Goal: Task Accomplishment & Management: Complete application form

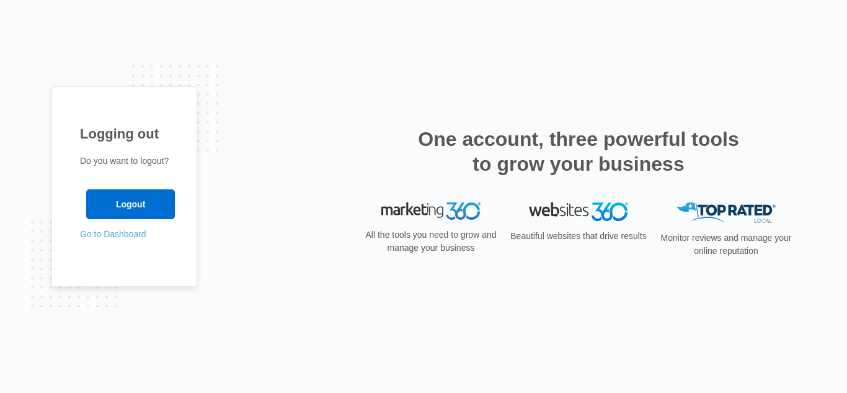
click at [123, 237] on link "Go to Dashboard" at bounding box center [113, 234] width 66 height 10
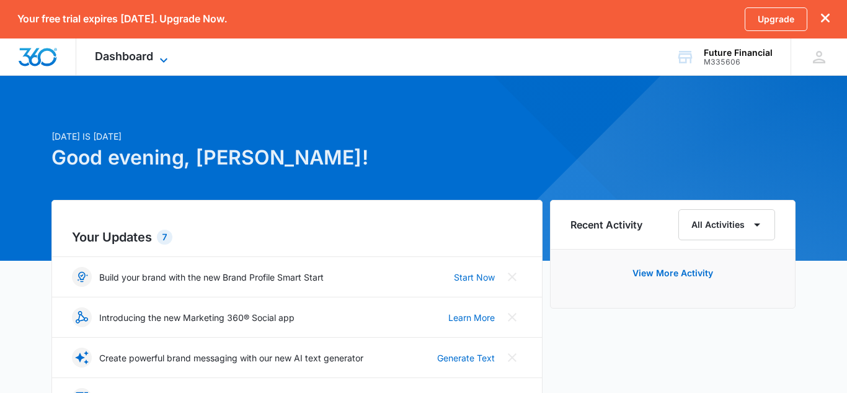
click at [134, 57] on span "Dashboard" at bounding box center [124, 56] width 58 height 13
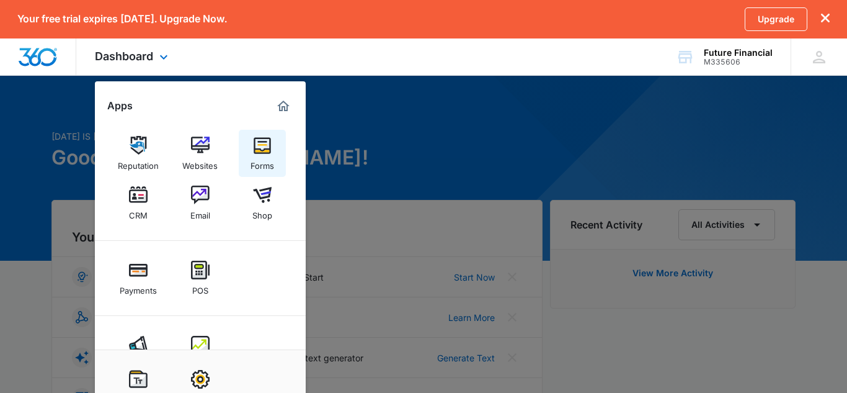
click at [263, 157] on div "Forms" at bounding box center [263, 162] width 24 height 16
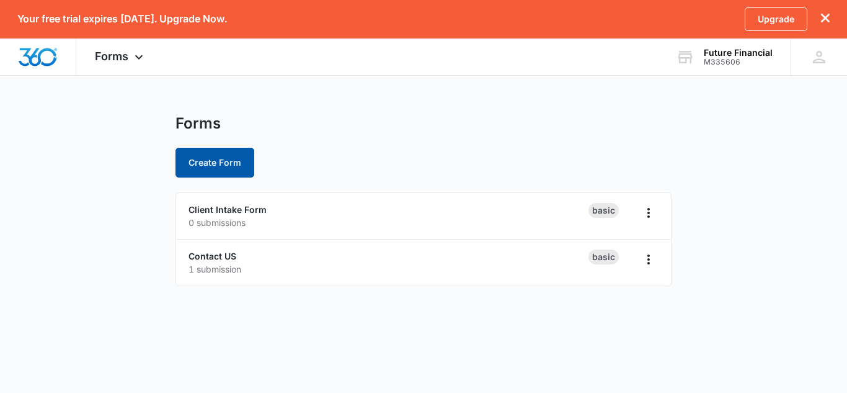
click at [207, 161] on button "Create Form" at bounding box center [214, 163] width 79 height 30
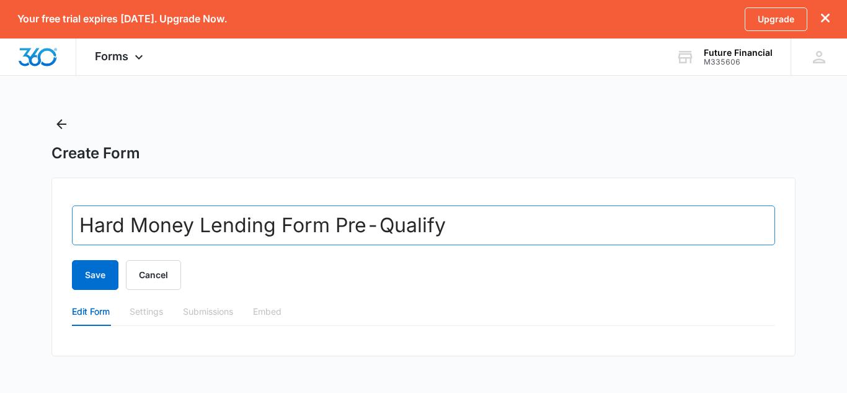
click at [357, 229] on input "Hard Money Lending Form Pre-Qualify" at bounding box center [423, 225] width 703 height 40
click at [376, 231] on input "Hard Money Lending Form Pre-Qualify" at bounding box center [423, 225] width 703 height 40
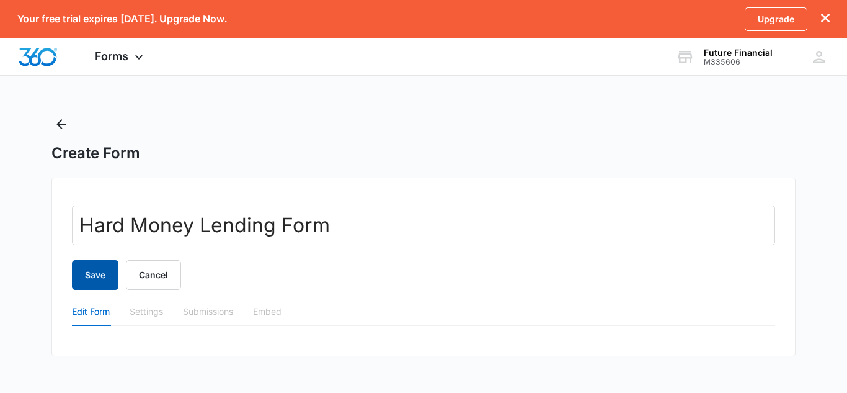
type input "Hard Money Lending Form"
click at [84, 272] on button "Save" at bounding box center [95, 275] width 47 height 30
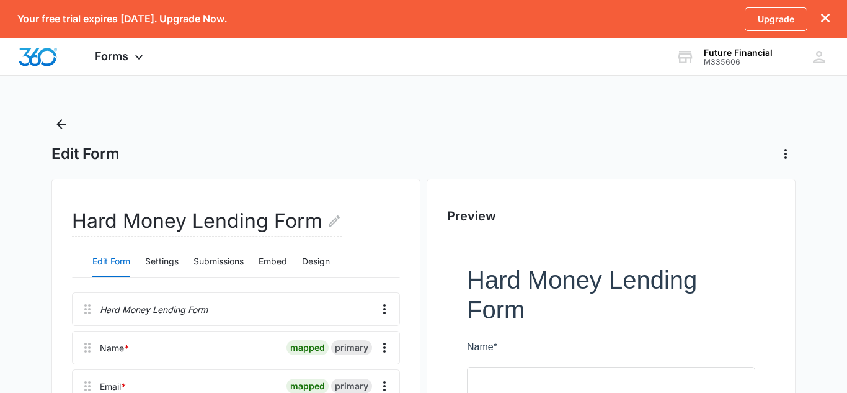
click at [105, 265] on button "Edit Form" at bounding box center [111, 262] width 38 height 30
click at [110, 257] on button "Edit Form" at bounding box center [111, 262] width 38 height 30
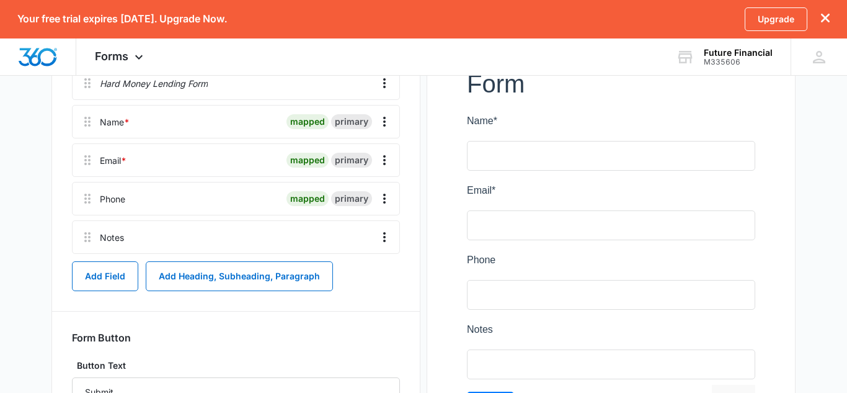
scroll to position [227, 0]
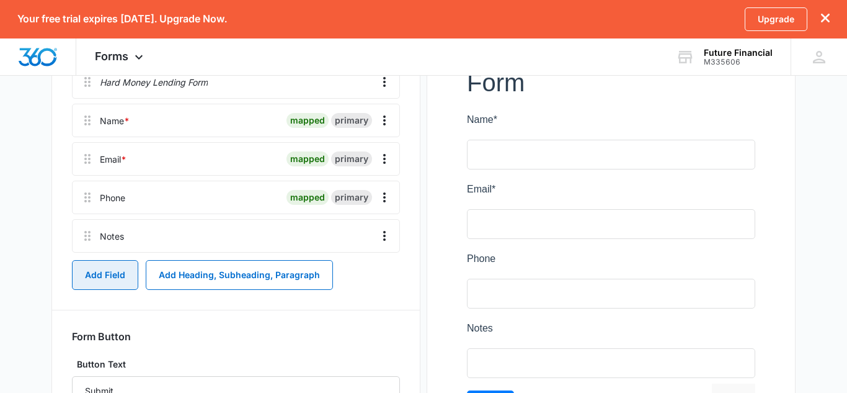
click at [97, 278] on button "Add Field" at bounding box center [105, 275] width 66 height 30
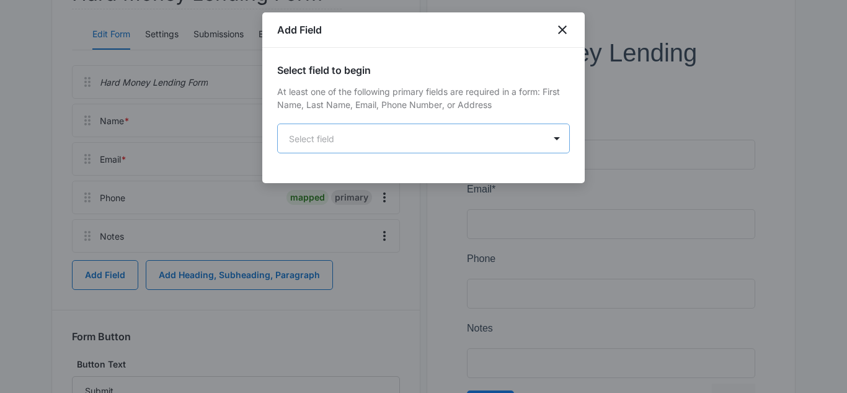
click at [316, 142] on body "Your free trial expires in 3 days. Upgrade Now. Upgrade Forms Apps Reputation W…" at bounding box center [423, 135] width 847 height 724
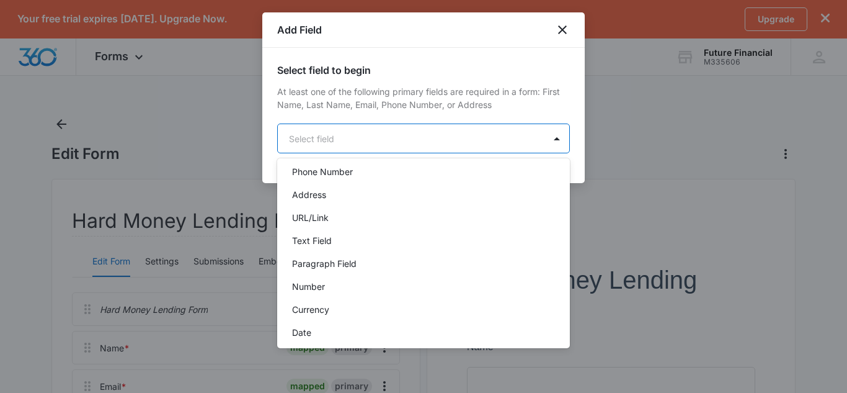
scroll to position [136, 0]
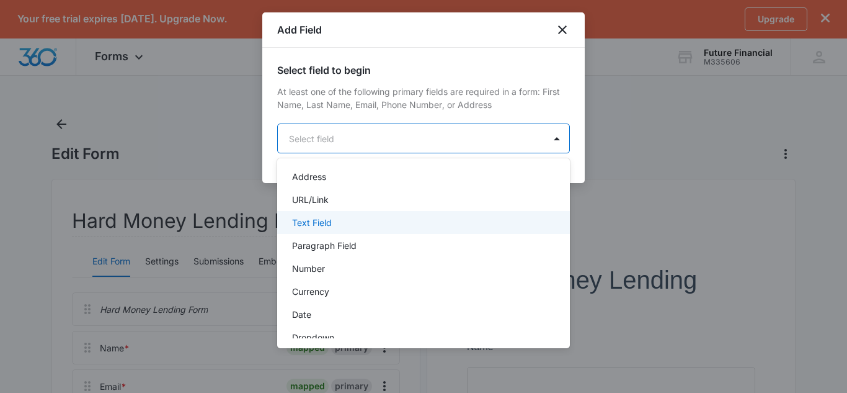
click at [330, 220] on p "Text Field" at bounding box center [312, 222] width 40 height 13
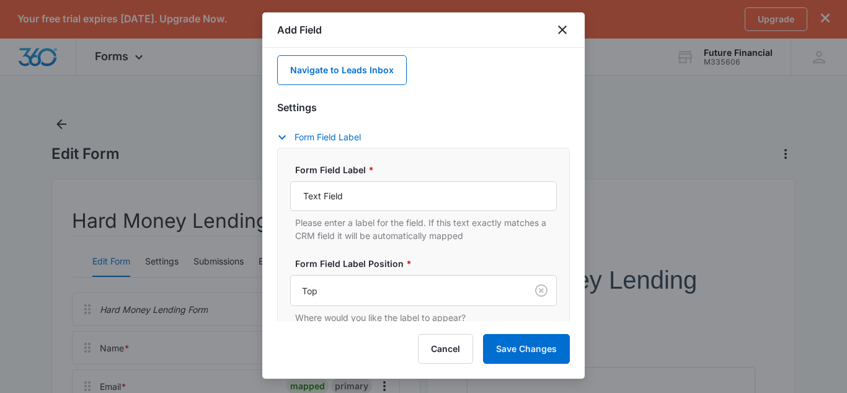
scroll to position [156, 0]
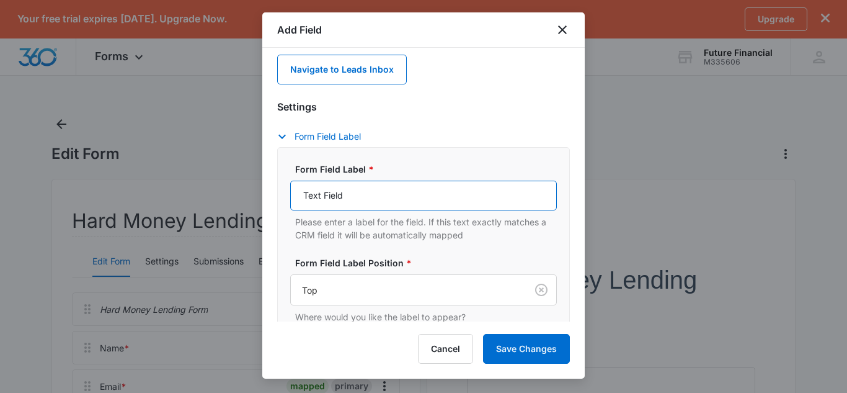
click at [360, 190] on input "Text Field" at bounding box center [423, 195] width 267 height 30
type input "T"
paste input "Rehab"
type input "Rehab"
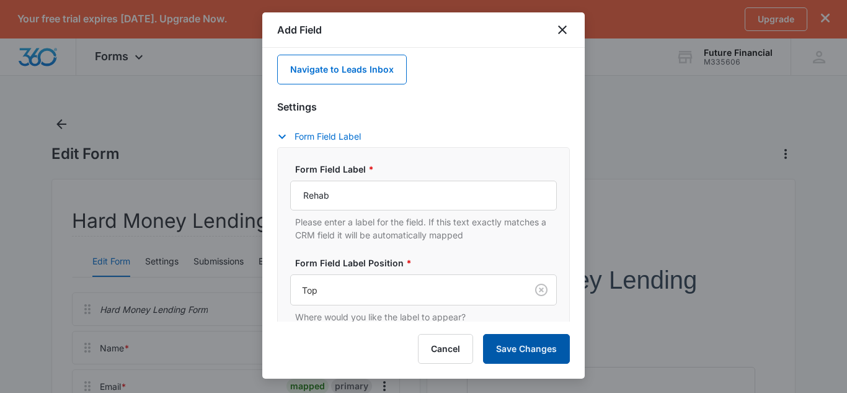
click at [512, 348] on button "Save Changes" at bounding box center [526, 349] width 87 height 30
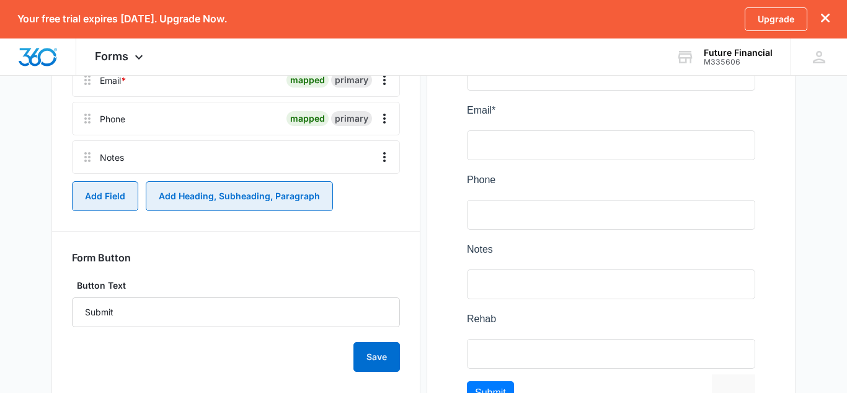
scroll to position [344, 0]
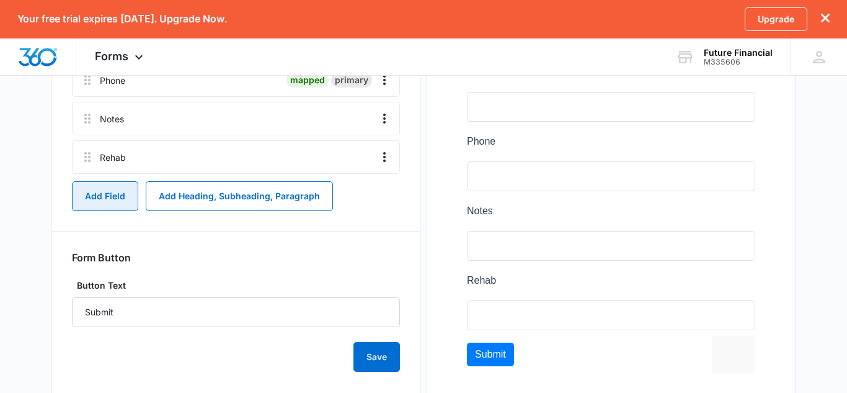
click at [115, 202] on button "Add Field" at bounding box center [105, 196] width 66 height 30
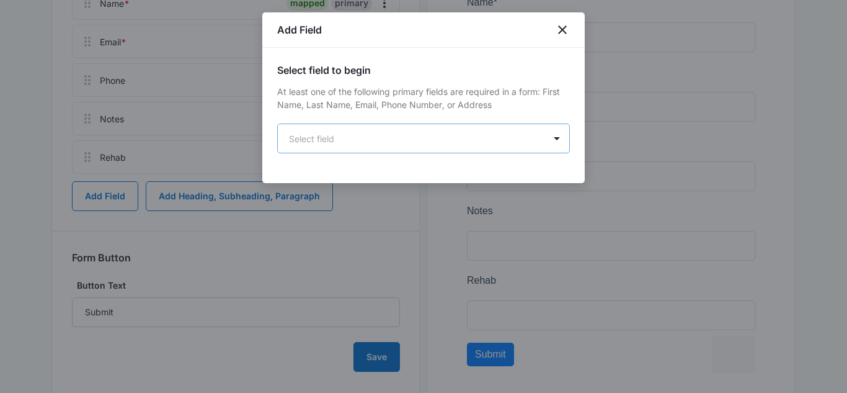
click at [368, 136] on body "Your free trial expires in 3 days. Upgrade Now. Upgrade Forms Apps Reputation W…" at bounding box center [423, 53] width 847 height 794
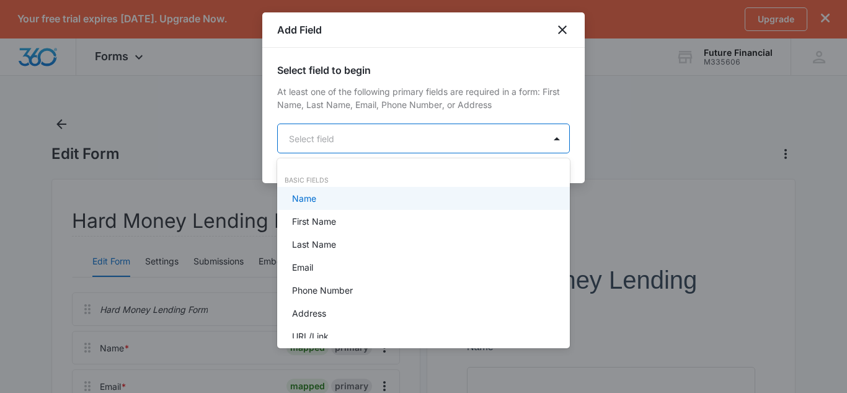
scroll to position [0, 0]
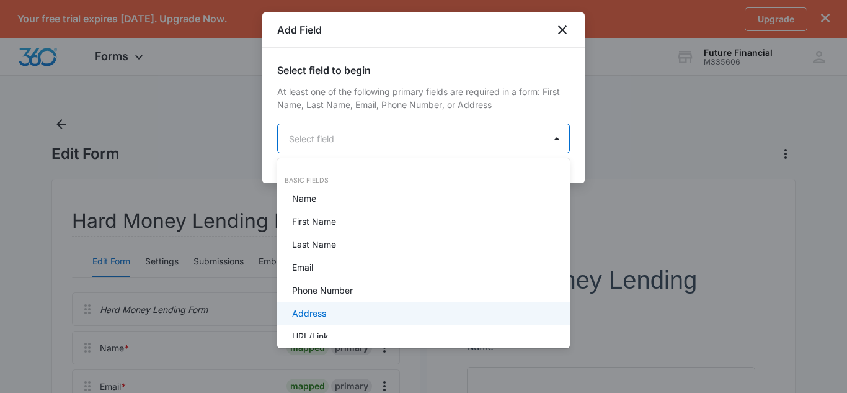
click at [337, 313] on div "Address" at bounding box center [422, 312] width 260 height 13
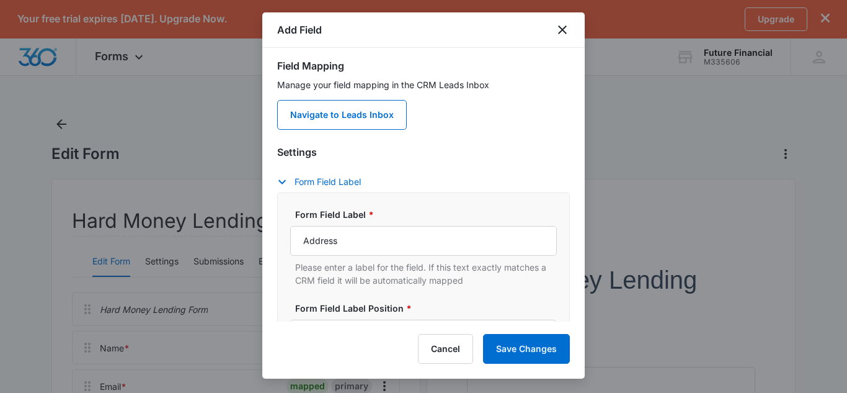
scroll to position [112, 0]
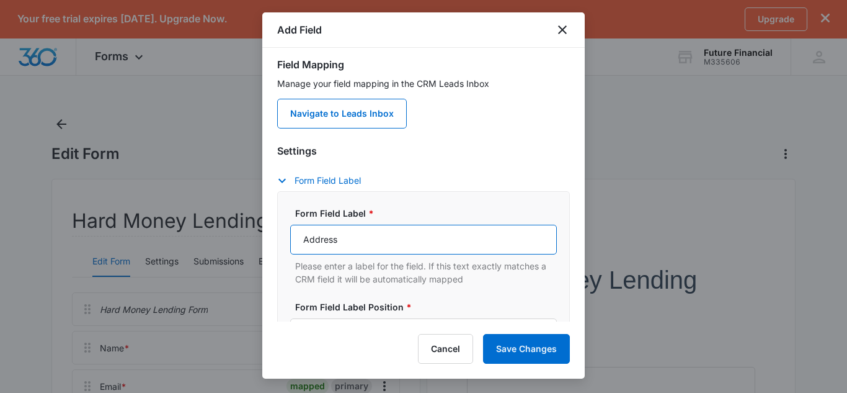
click at [303, 241] on input "Address" at bounding box center [423, 239] width 267 height 30
type input "Property Address"
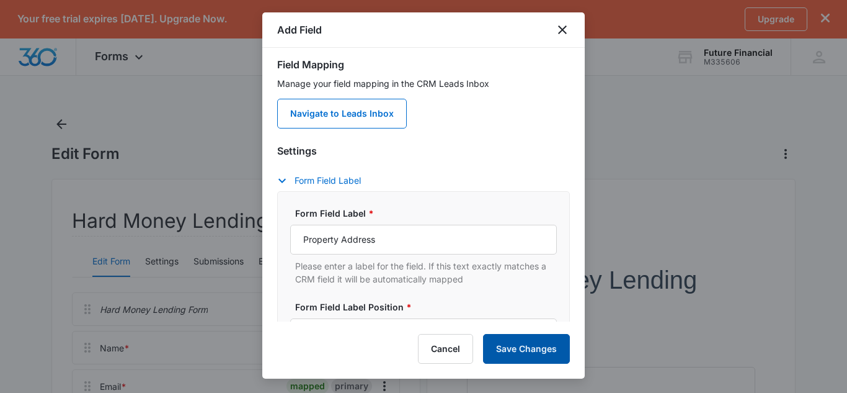
click at [515, 350] on button "Save Changes" at bounding box center [526, 349] width 87 height 30
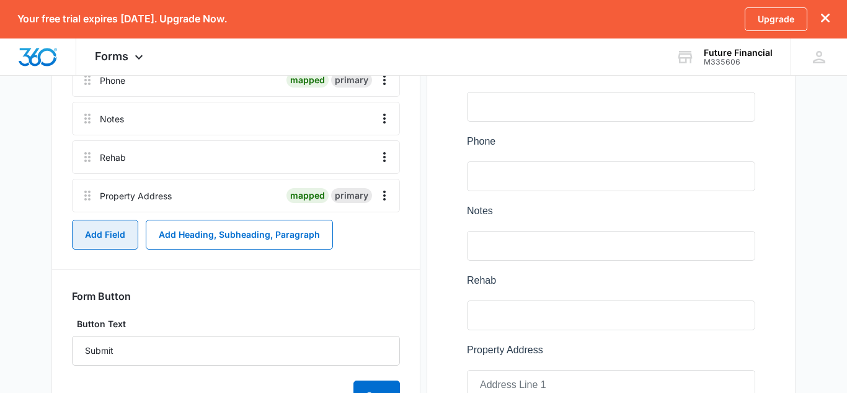
scroll to position [383, 0]
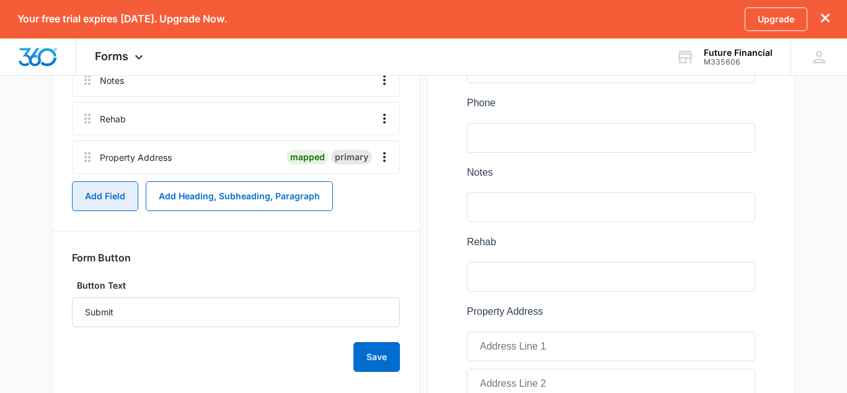
click at [97, 197] on button "Add Field" at bounding box center [105, 196] width 66 height 30
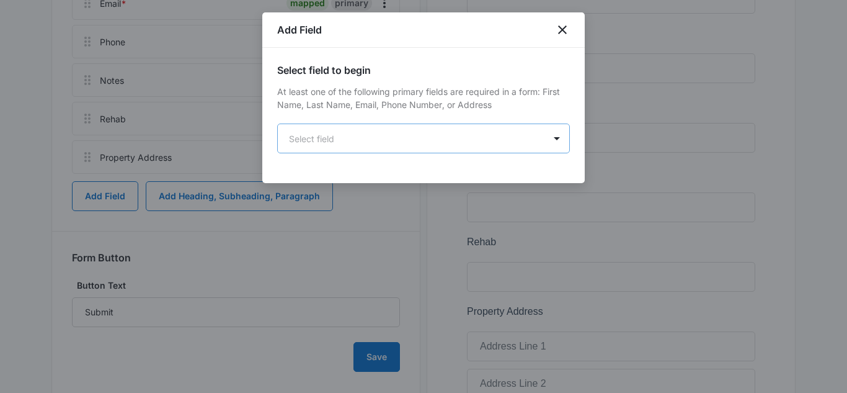
click at [371, 147] on body "Your free trial expires in 3 days. Upgrade Now. Upgrade Forms Apps Reputation W…" at bounding box center [423, 104] width 847 height 975
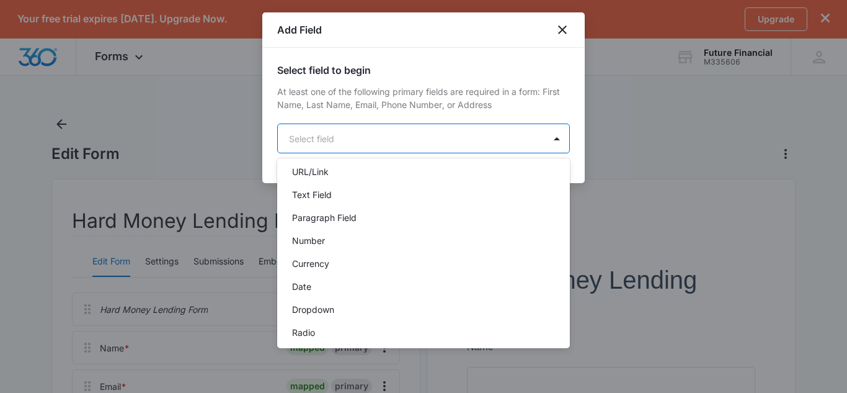
scroll to position [177, 0]
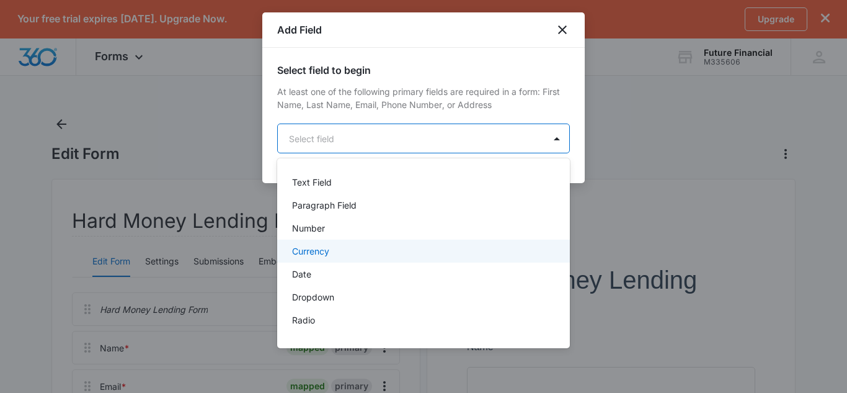
click at [331, 249] on div "Currency" at bounding box center [422, 250] width 260 height 13
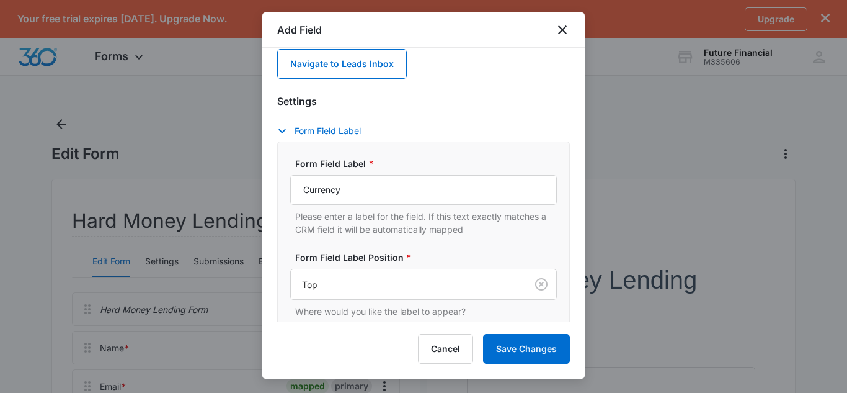
scroll to position [175, 0]
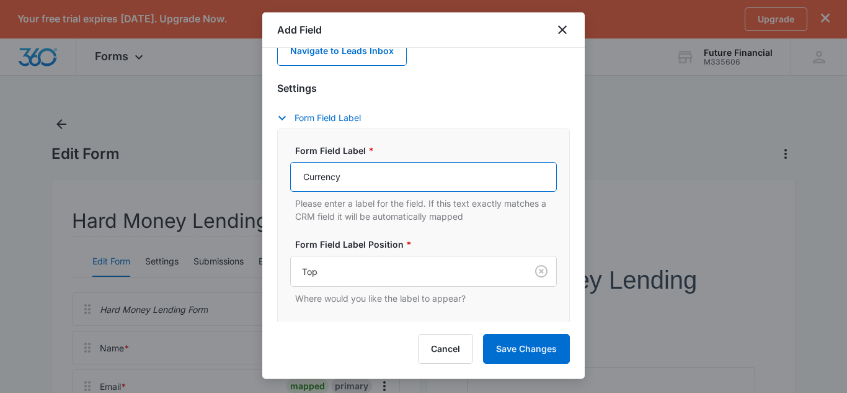
click at [353, 184] on input "Currency" at bounding box center [423, 177] width 267 height 30
type input "C"
click at [421, 171] on input "Purch" at bounding box center [423, 177] width 267 height 30
type input "Purchase Price"
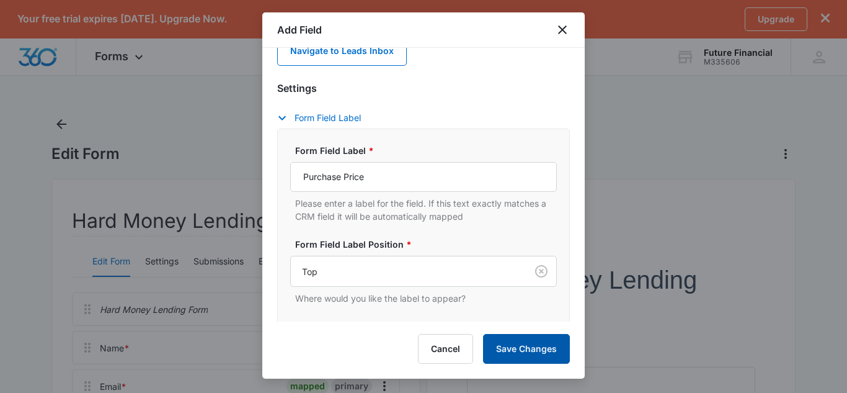
click at [513, 352] on button "Save Changes" at bounding box center [526, 349] width 87 height 30
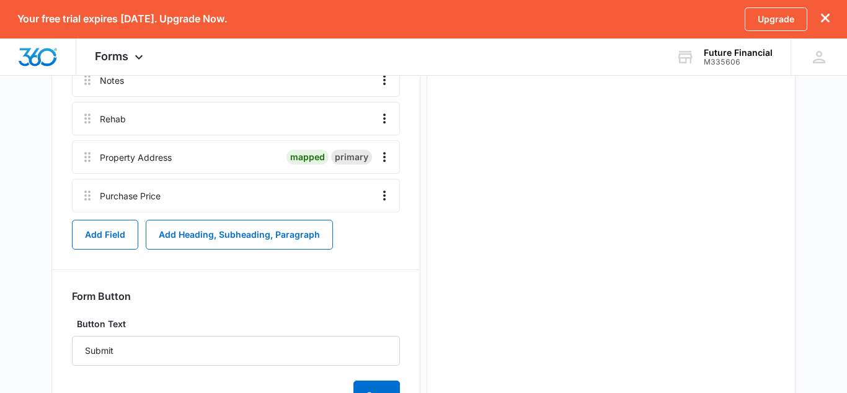
scroll to position [421, 0]
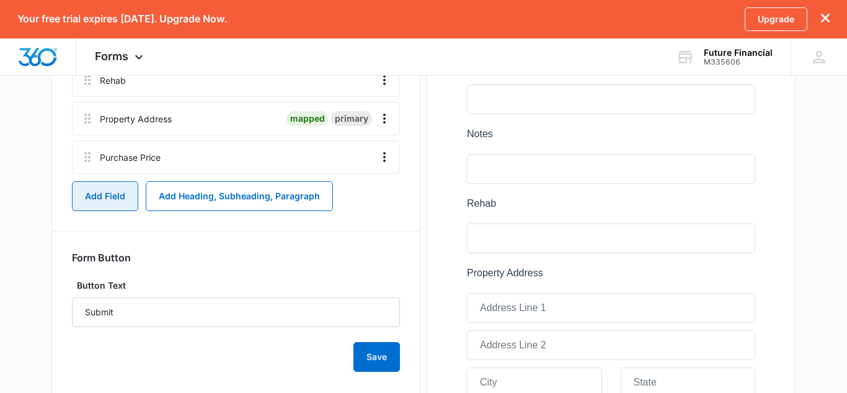
click at [92, 202] on button "Add Field" at bounding box center [105, 196] width 66 height 30
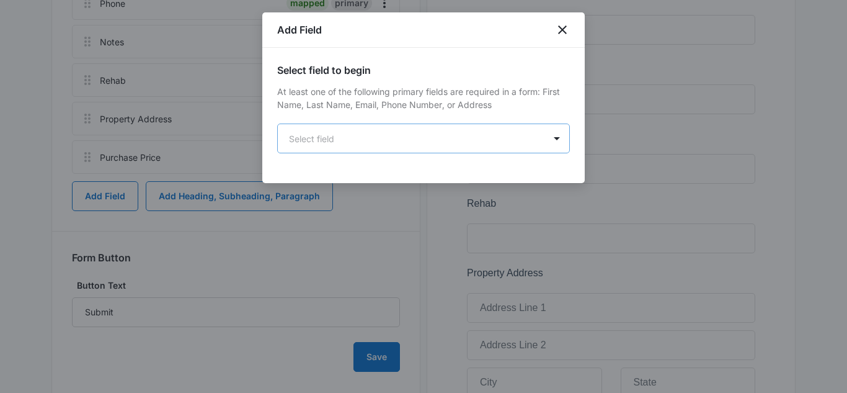
click at [408, 142] on body "Your free trial expires in 3 days. Upgrade Now. Upgrade Forms Apps Reputation W…" at bounding box center [423, 101] width 847 height 1044
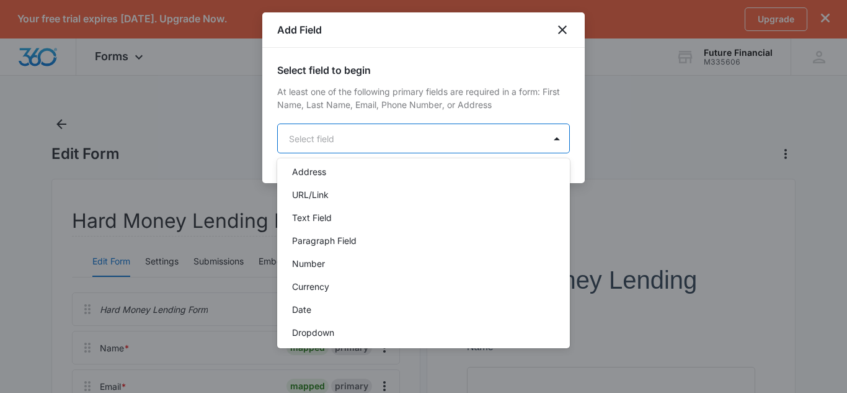
scroll to position [142, 0]
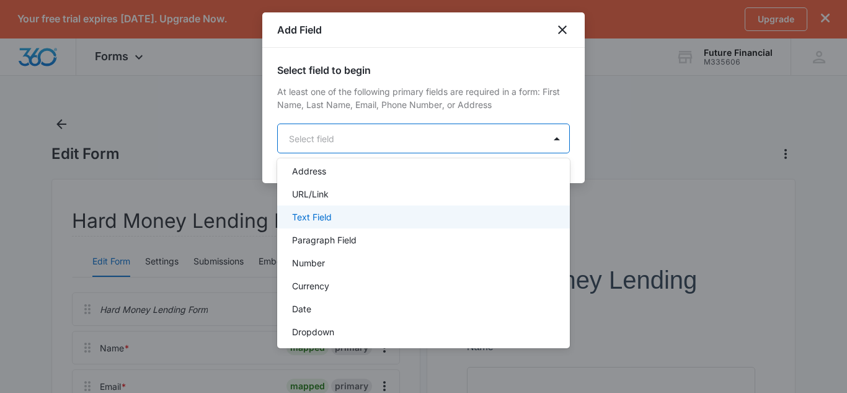
click at [318, 220] on p "Text Field" at bounding box center [312, 216] width 40 height 13
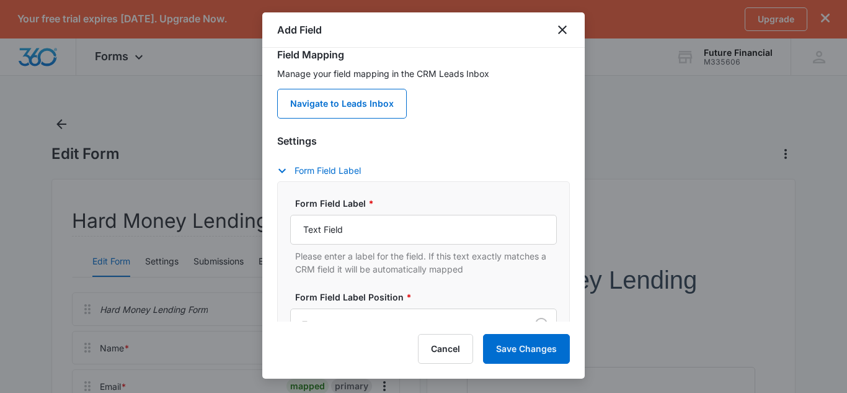
scroll to position [125, 0]
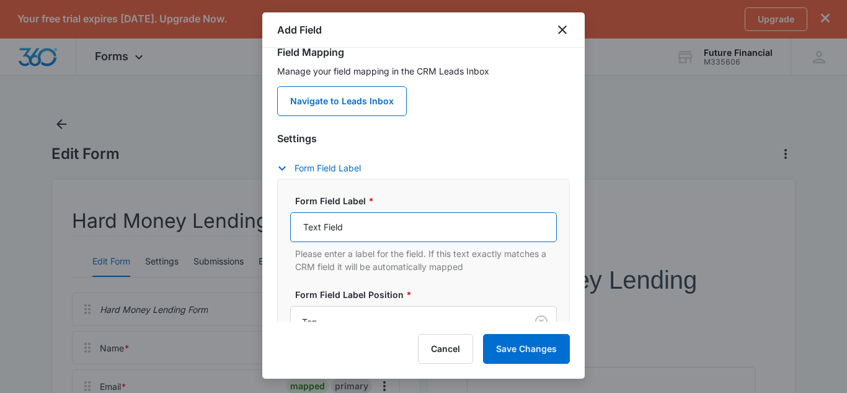
click at [348, 233] on input "Text Field" at bounding box center [423, 227] width 267 height 30
type input "T"
type input "Property Type"
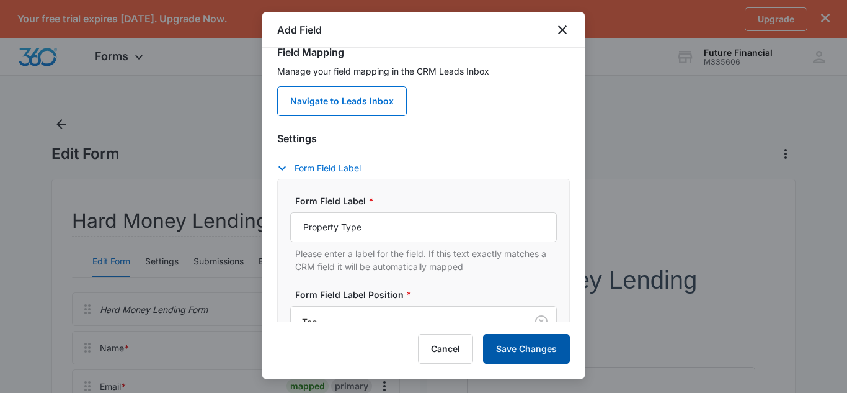
click at [537, 348] on button "Save Changes" at bounding box center [526, 349] width 87 height 30
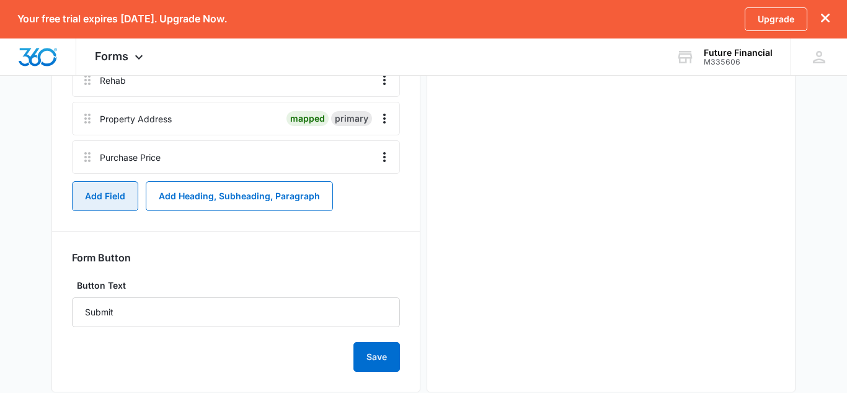
scroll to position [0, 0]
click at [97, 203] on button "Add Field" at bounding box center [105, 196] width 66 height 30
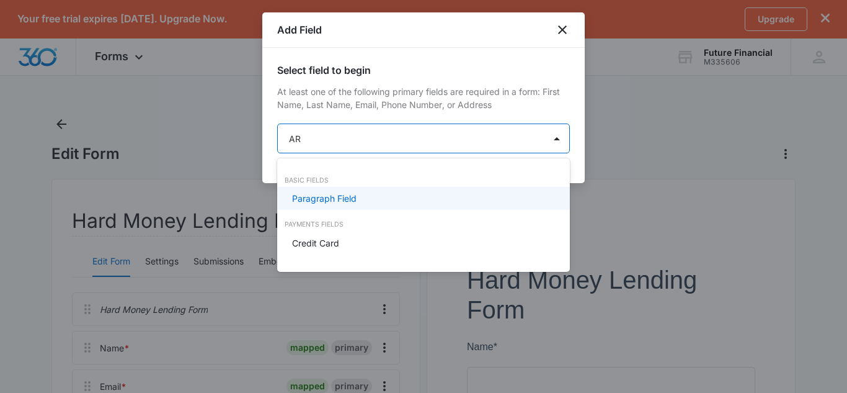
type input "A"
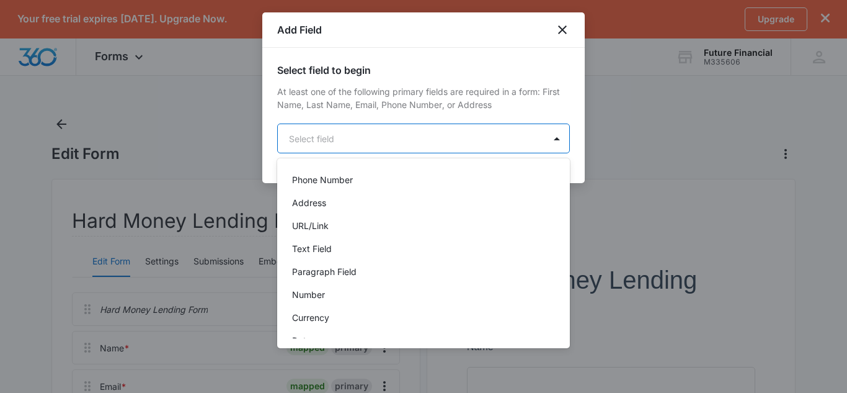
scroll to position [114, 0]
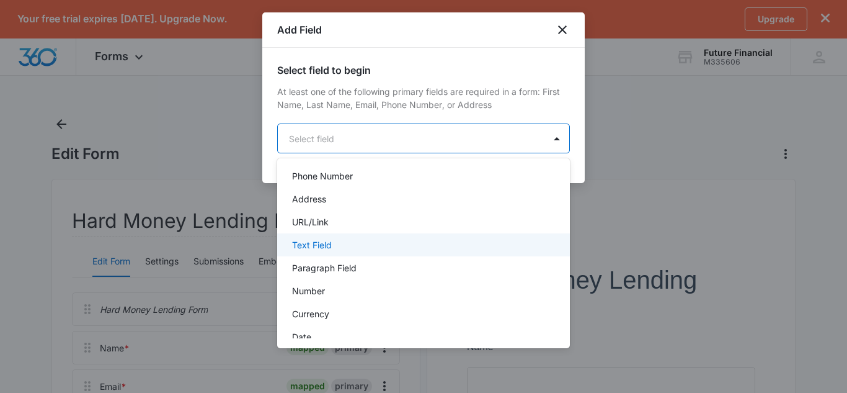
click at [339, 246] on div "Text Field" at bounding box center [422, 244] width 260 height 13
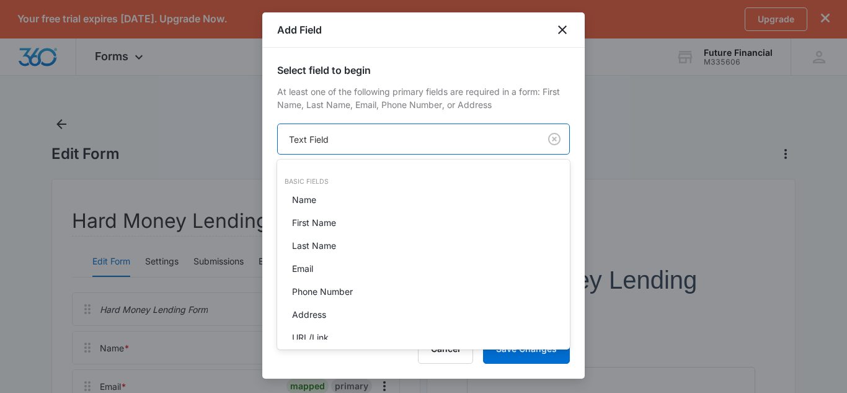
click at [331, 140] on body "Your free trial expires in 3 days. Upgrade Now. Upgrade Forms Apps Reputation W…" at bounding box center [423, 196] width 847 height 393
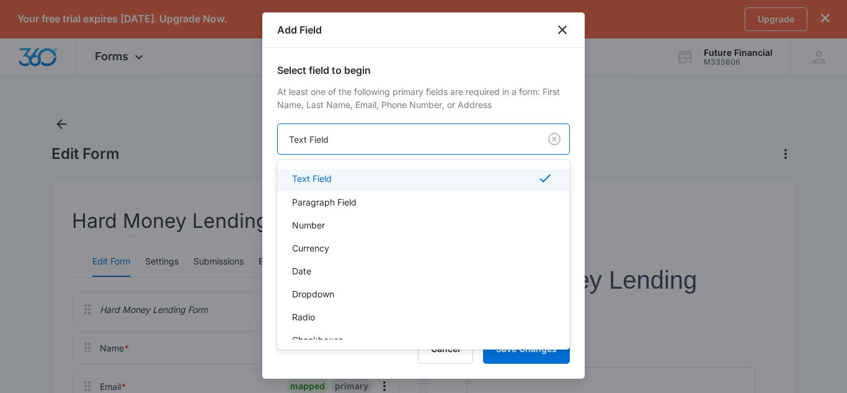
scroll to position [189, 0]
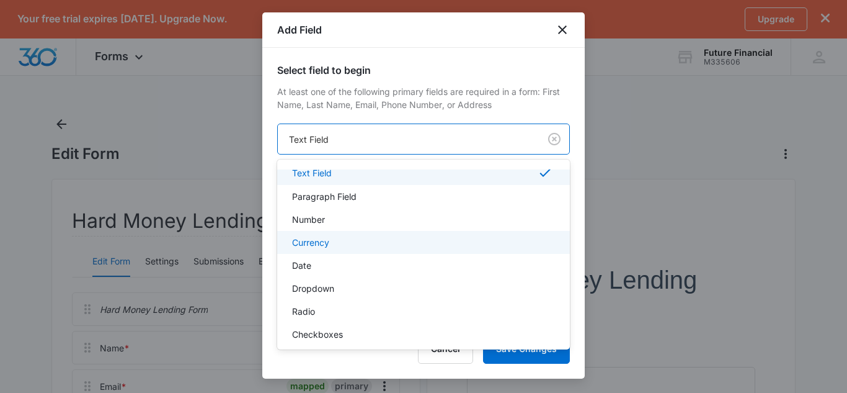
click at [342, 242] on div "Currency" at bounding box center [422, 242] width 260 height 13
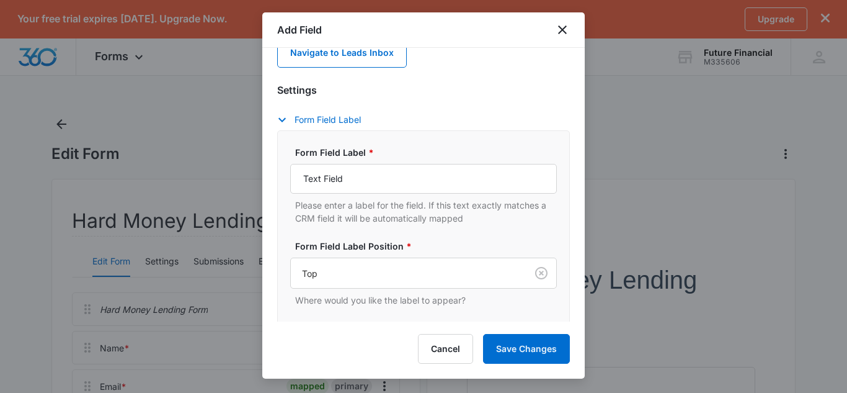
scroll to position [175, 0]
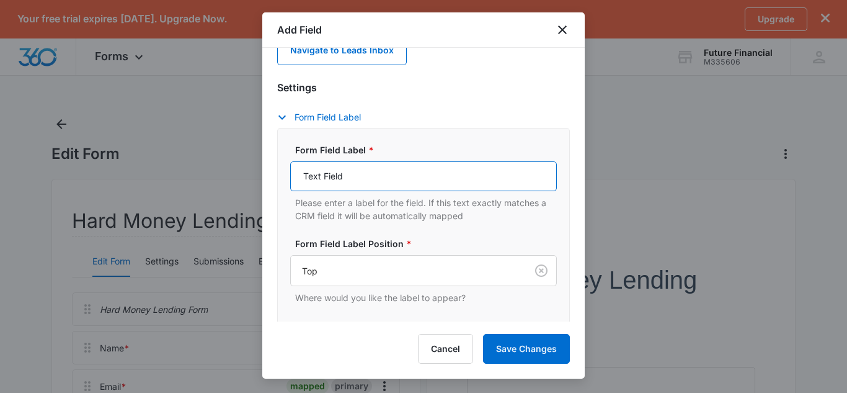
click at [346, 175] on input "Text Field" at bounding box center [423, 176] width 267 height 30
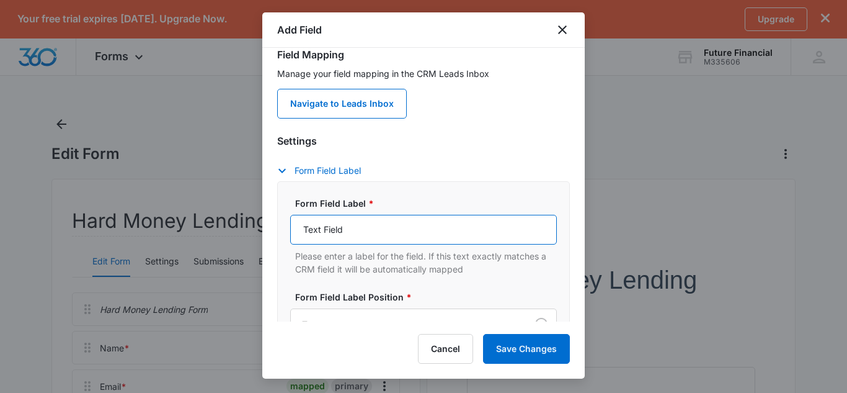
scroll to position [124, 0]
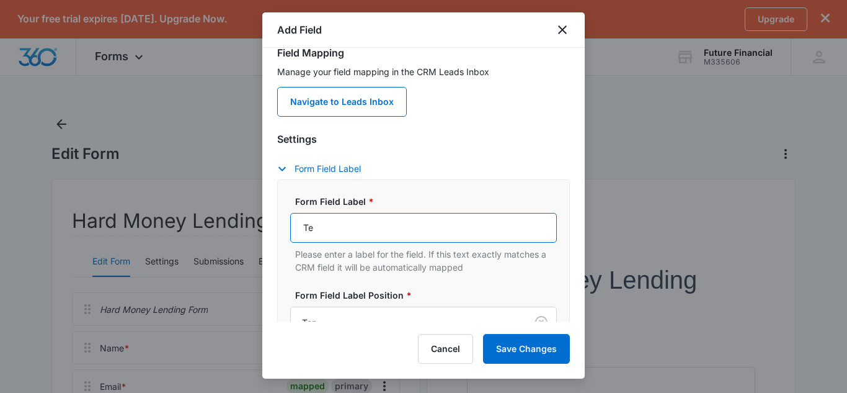
type input "T"
type input "ARV"
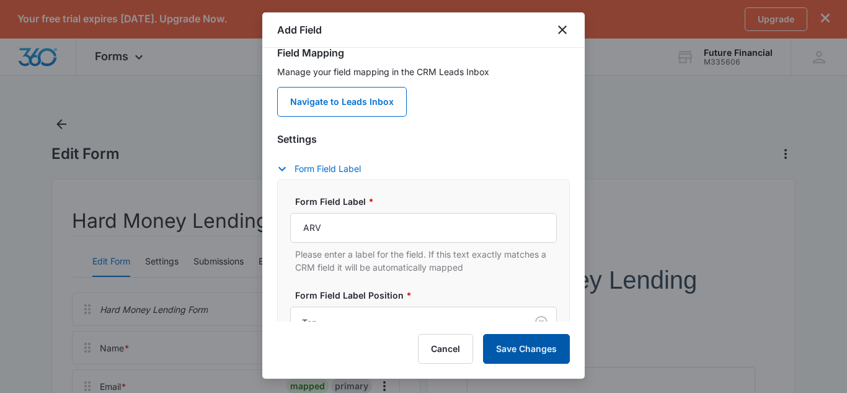
click at [540, 351] on button "Save Changes" at bounding box center [526, 349] width 87 height 30
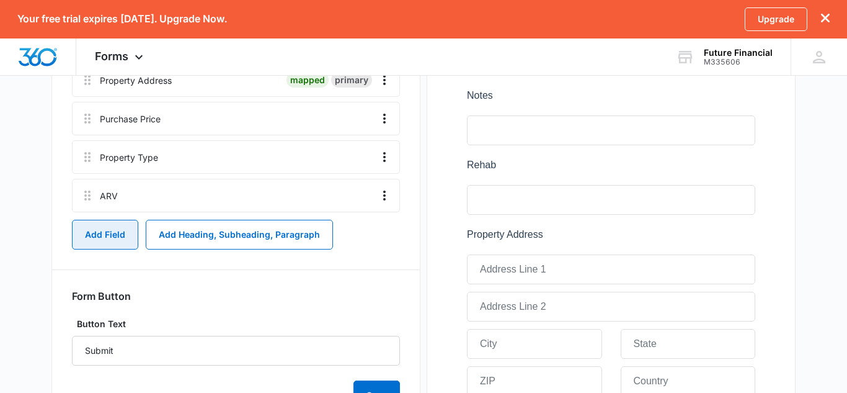
scroll to position [498, 0]
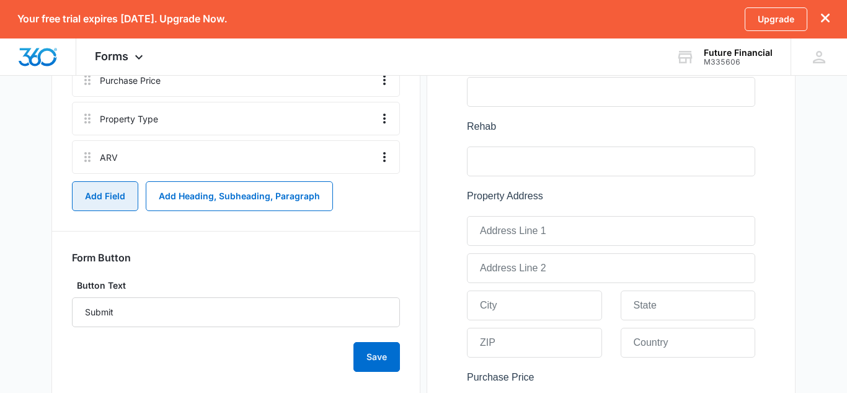
click at [111, 198] on button "Add Field" at bounding box center [105, 196] width 66 height 30
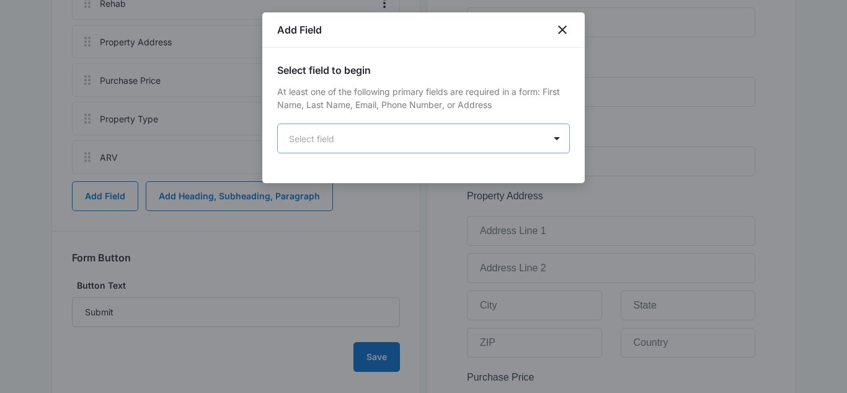
click at [382, 136] on body "Your free trial expires in 3 days. Upgrade Now. Upgrade Forms Apps Reputation W…" at bounding box center [423, 93] width 847 height 1183
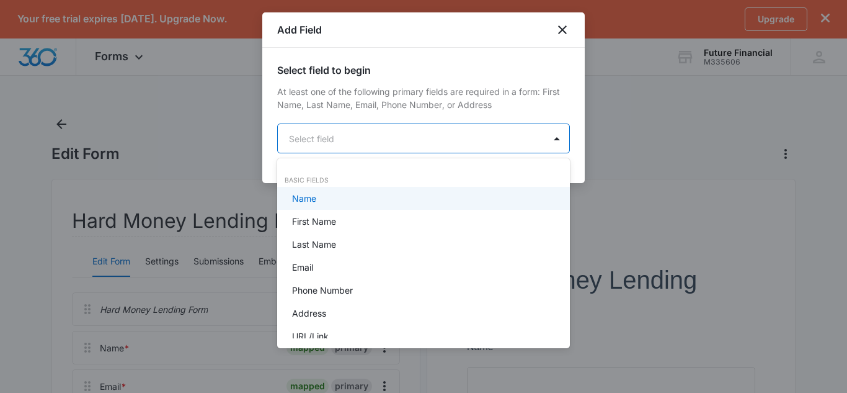
click at [382, 136] on div at bounding box center [423, 196] width 847 height 393
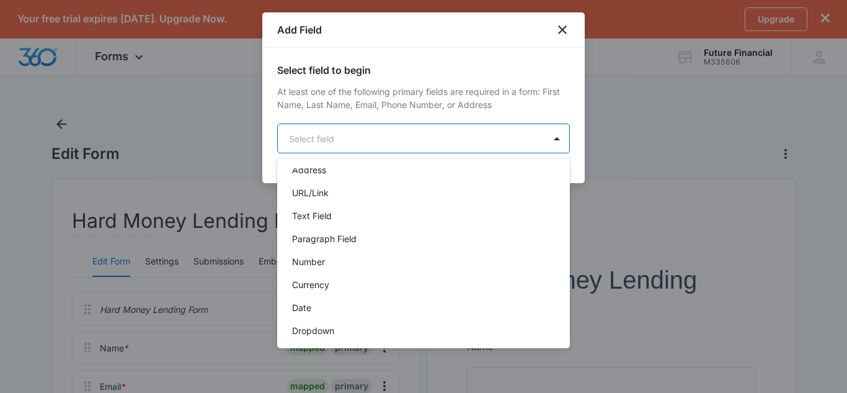
scroll to position [146, 0]
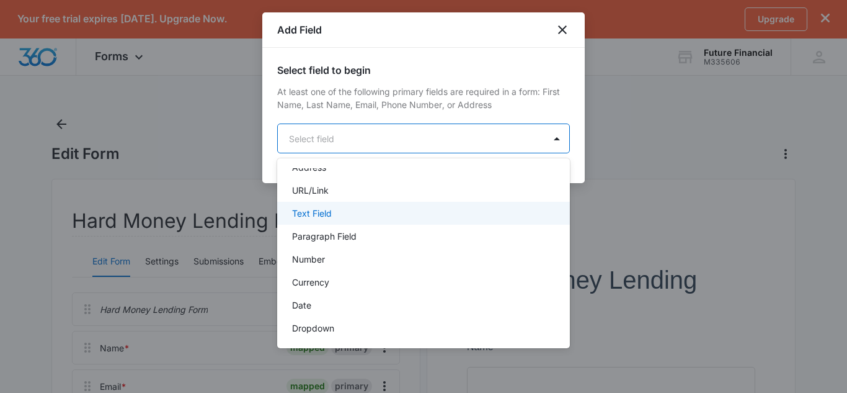
click at [332, 209] on div "Text Field" at bounding box center [422, 212] width 260 height 13
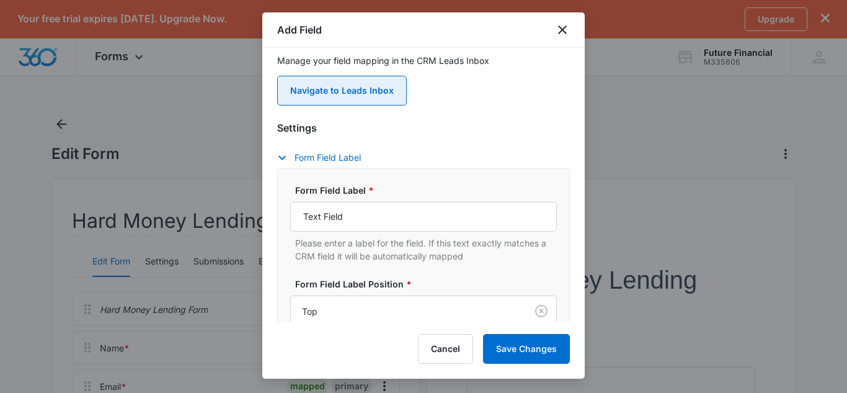
scroll to position [137, 0]
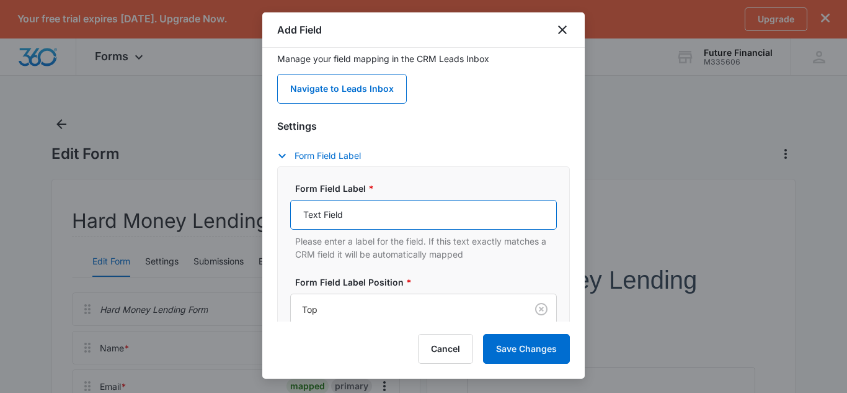
click at [352, 226] on input "Text Field" at bounding box center [423, 215] width 267 height 30
type input "T"
type input "C"
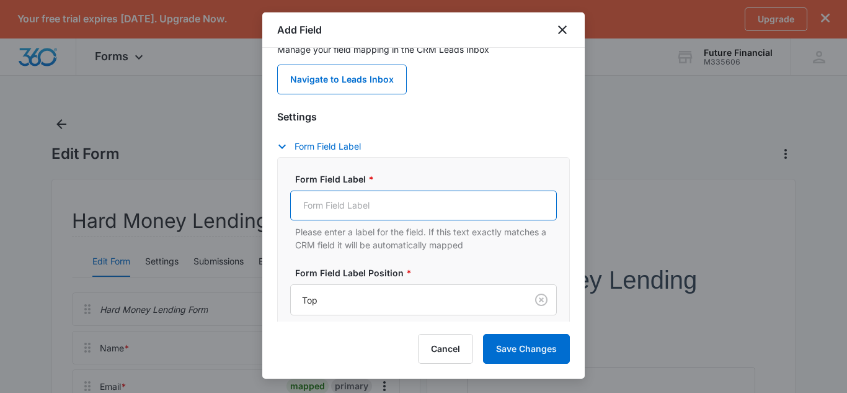
scroll to position [172, 0]
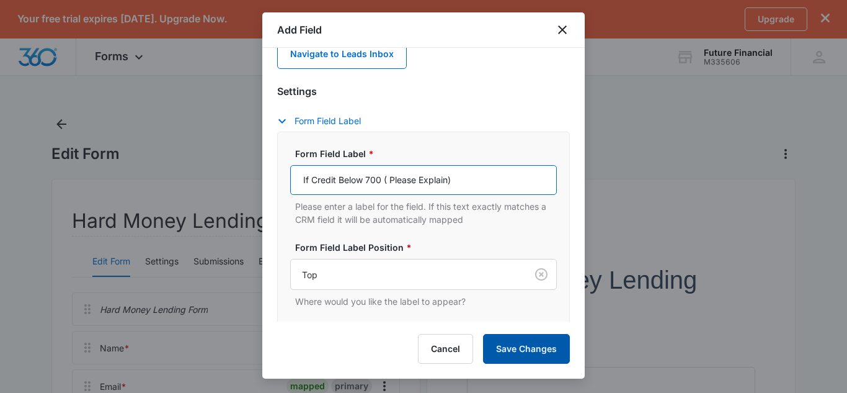
type input "If Credit Below 700 ( Please Explain)"
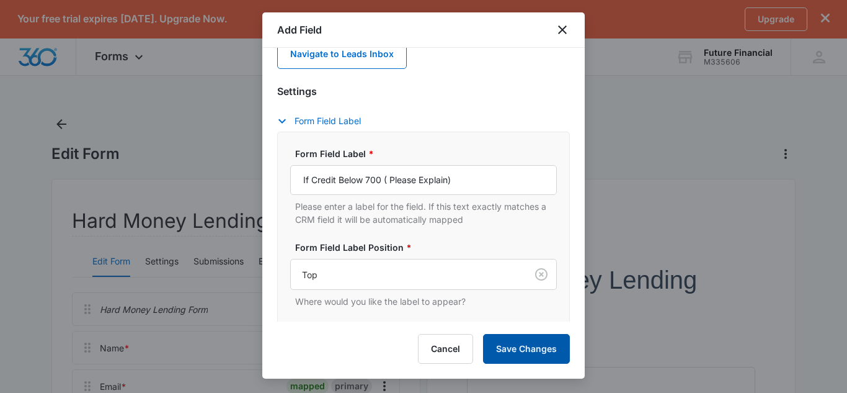
click at [536, 352] on button "Save Changes" at bounding box center [526, 349] width 87 height 30
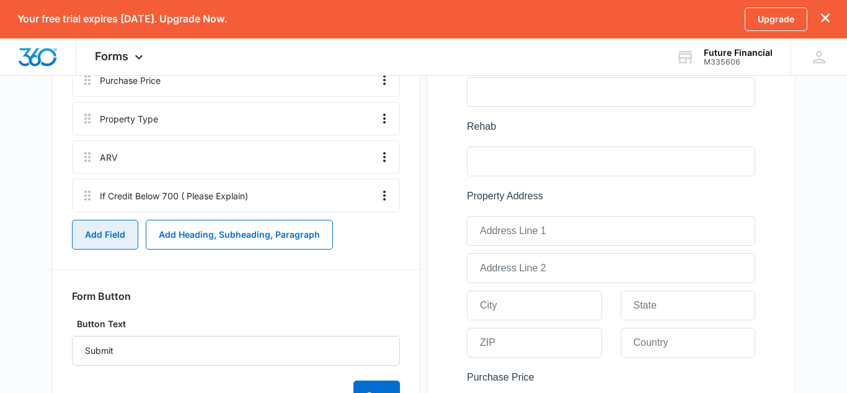
scroll to position [536, 0]
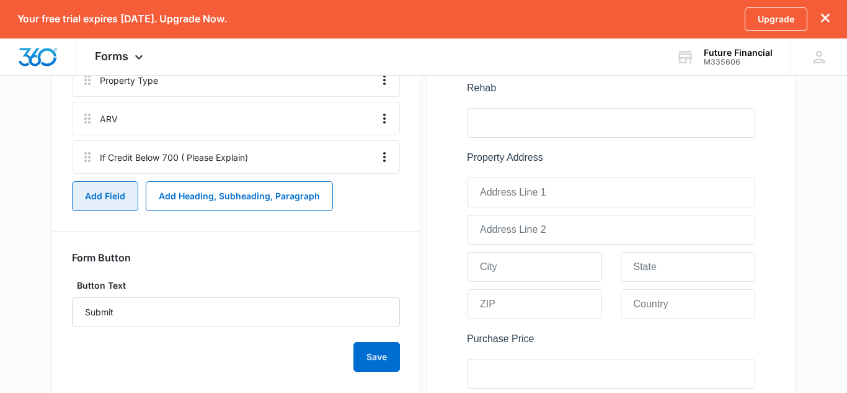
click at [95, 202] on button "Add Field" at bounding box center [105, 196] width 66 height 30
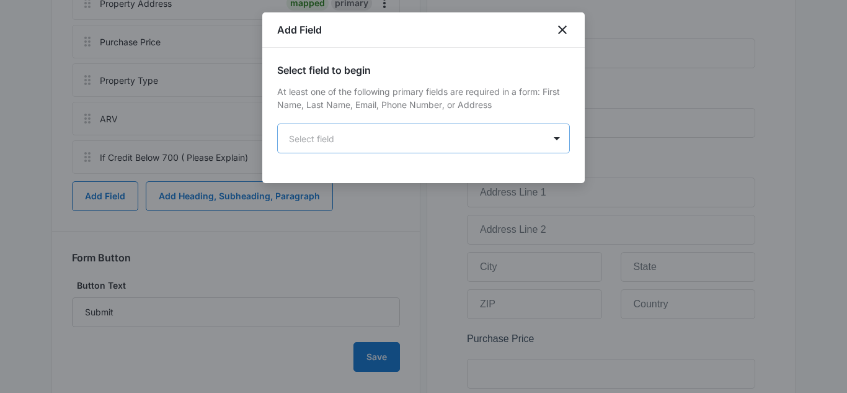
click at [364, 133] on body "Your free trial expires in 3 days. Upgrade Now. Upgrade Forms Apps Reputation W…" at bounding box center [423, 90] width 847 height 1253
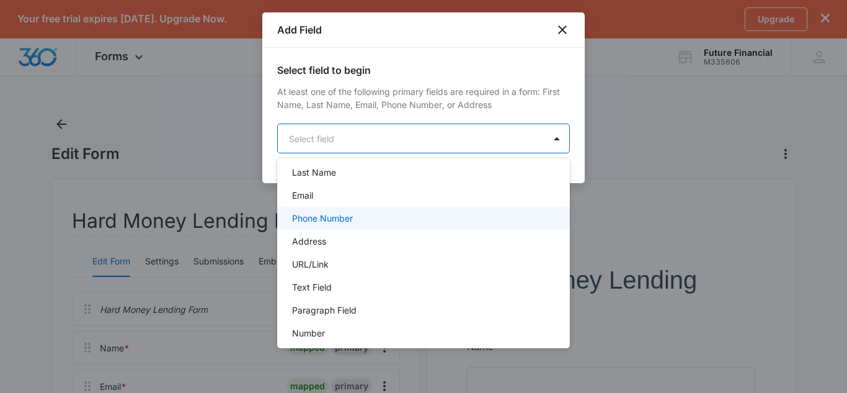
scroll to position [0, 0]
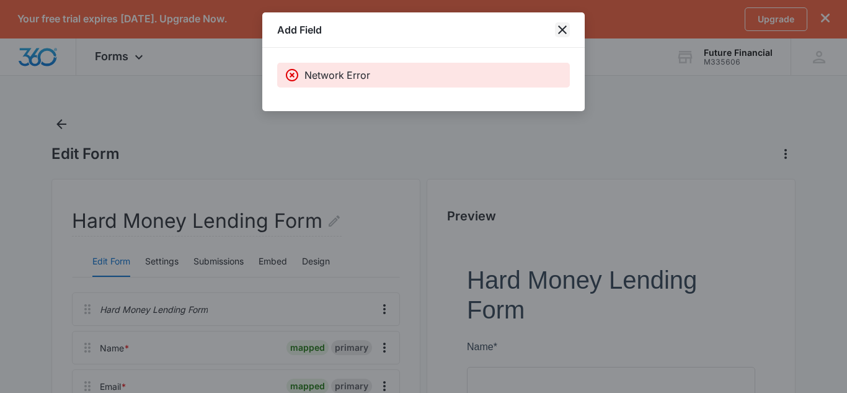
click at [559, 30] on icon "close" at bounding box center [562, 29] width 15 height 15
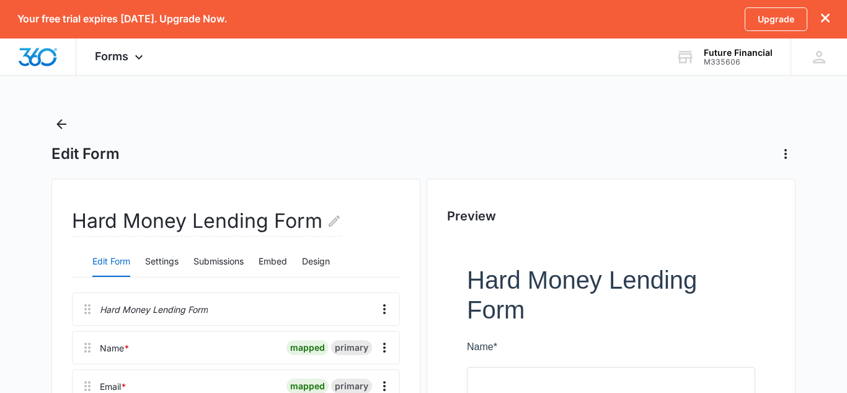
scroll to position [536, 0]
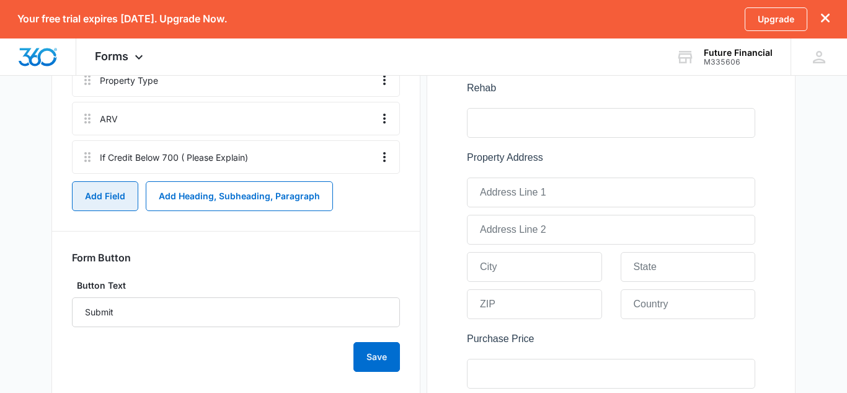
click at [112, 204] on button "Add Field" at bounding box center [105, 196] width 66 height 30
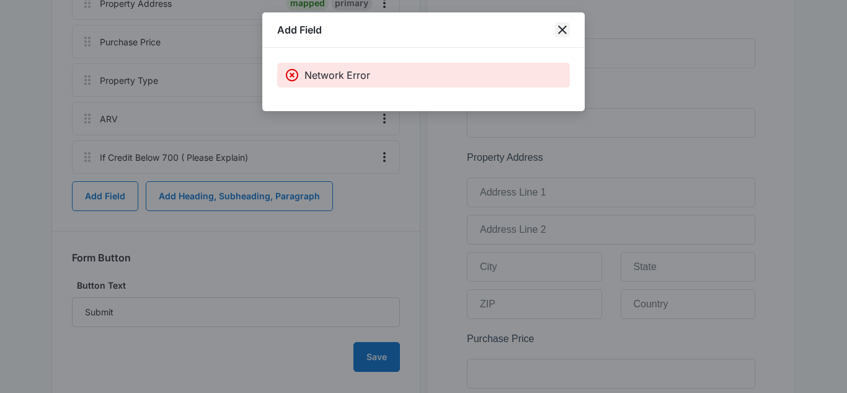
click at [566, 25] on icon "close" at bounding box center [562, 29] width 9 height 9
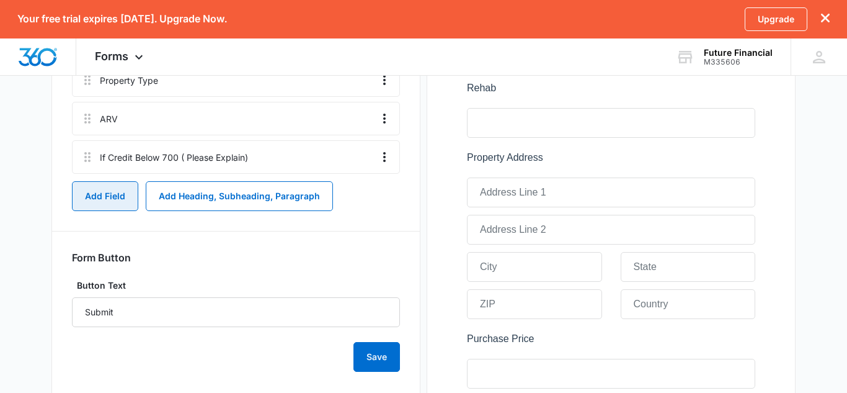
click at [98, 206] on button "Add Field" at bounding box center [105, 196] width 66 height 30
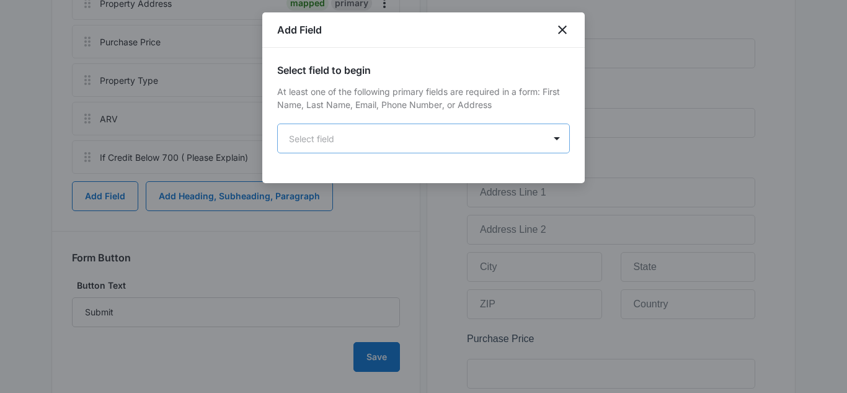
click at [350, 130] on body "Your free trial expires in 3 days. Upgrade Now. Upgrade Forms Apps Reputation W…" at bounding box center [423, 90] width 847 height 1253
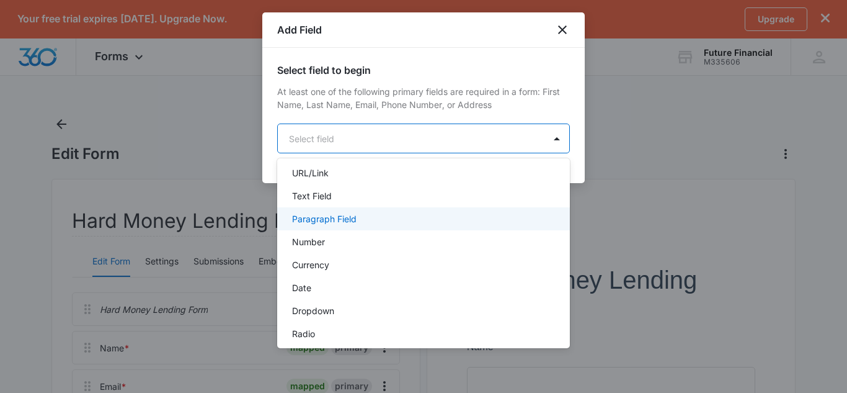
scroll to position [166, 0]
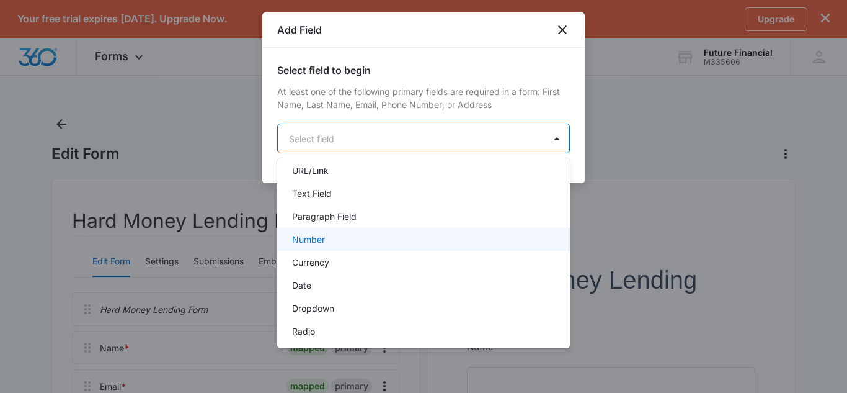
click at [331, 237] on div "Number" at bounding box center [422, 239] width 260 height 13
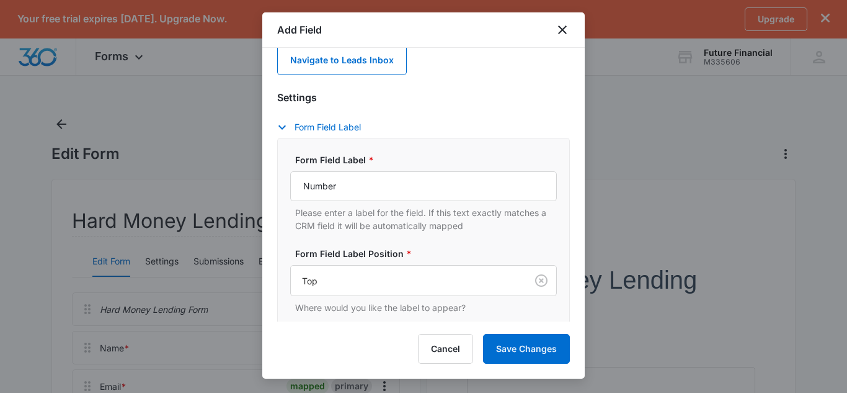
scroll to position [166, 0]
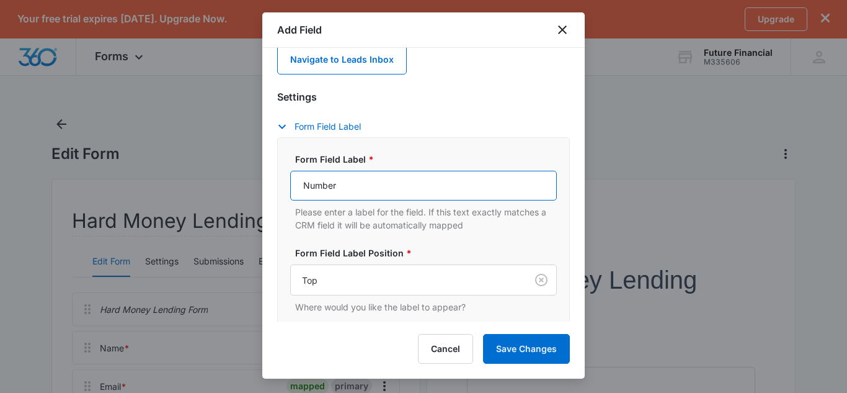
click at [342, 190] on input "Number" at bounding box center [423, 186] width 267 height 30
type input "N"
type input "Liquidity"
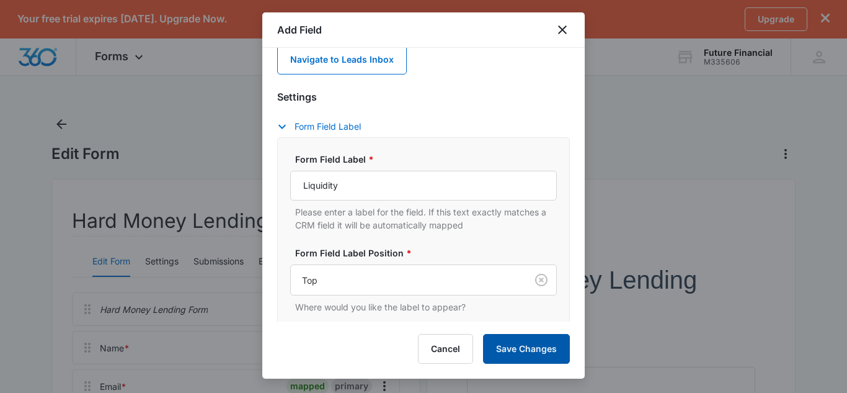
click at [512, 347] on button "Save Changes" at bounding box center [526, 349] width 87 height 30
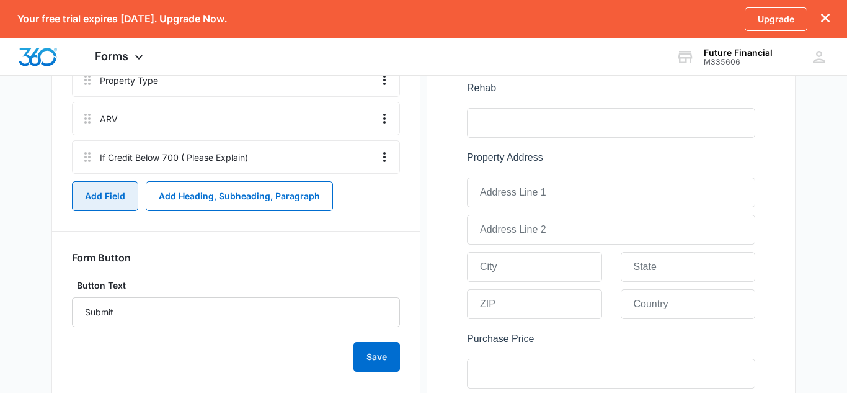
scroll to position [575, 0]
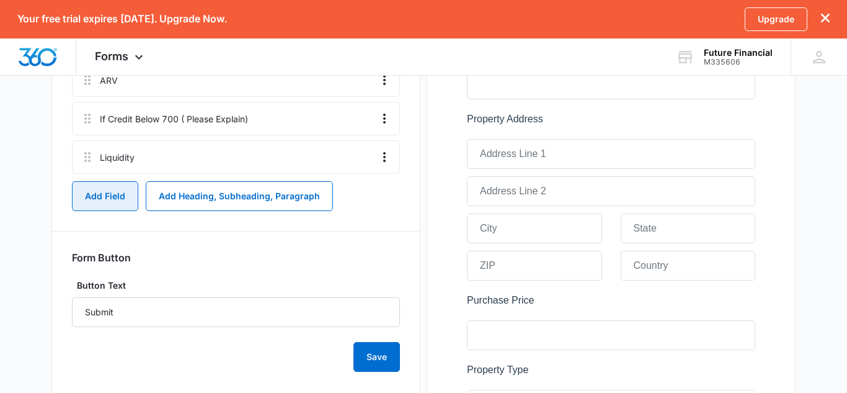
click at [99, 200] on button "Add Field" at bounding box center [105, 196] width 66 height 30
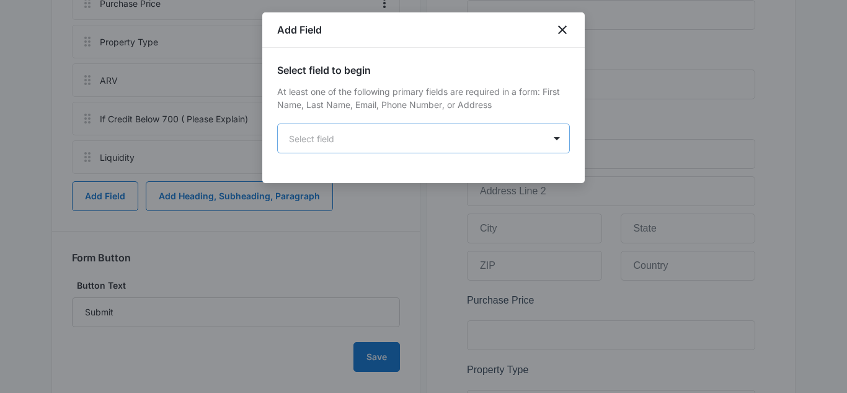
click at [326, 132] on body "Your free trial expires in 3 days. Upgrade Now. Upgrade Forms Apps Reputation W…" at bounding box center [423, 79] width 847 height 1308
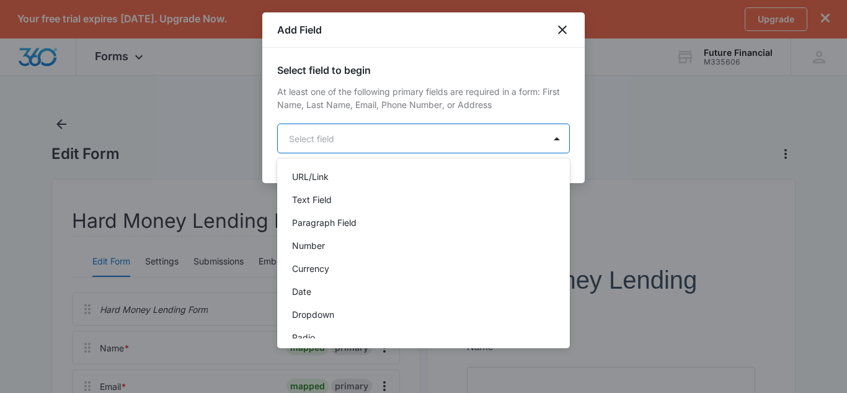
scroll to position [162, 0]
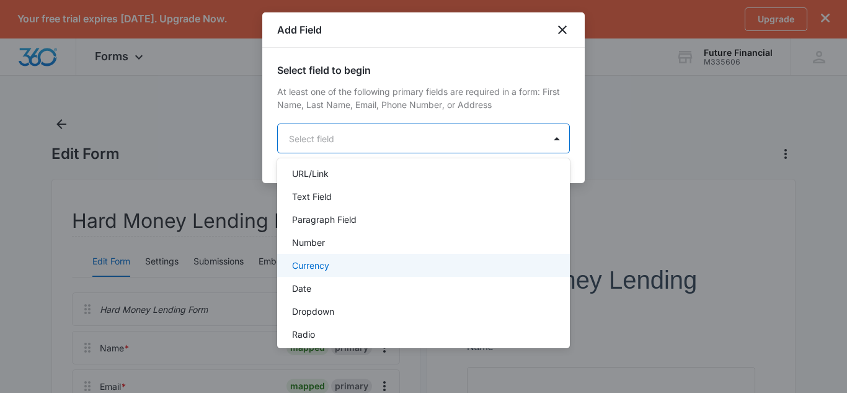
click at [326, 266] on p "Currency" at bounding box center [310, 265] width 37 height 13
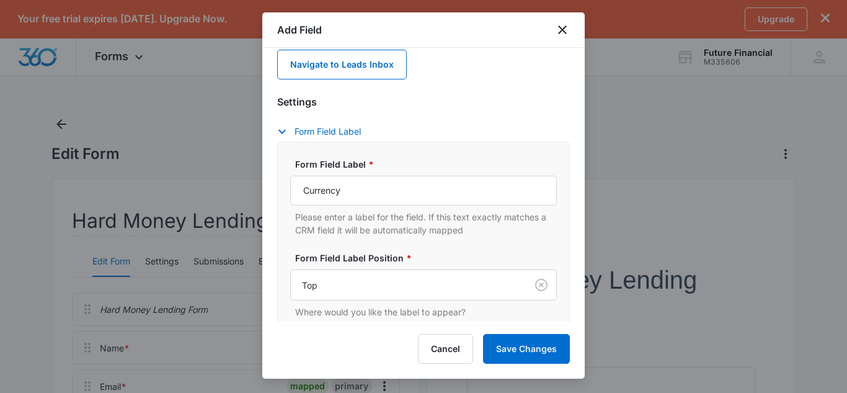
scroll to position [163, 0]
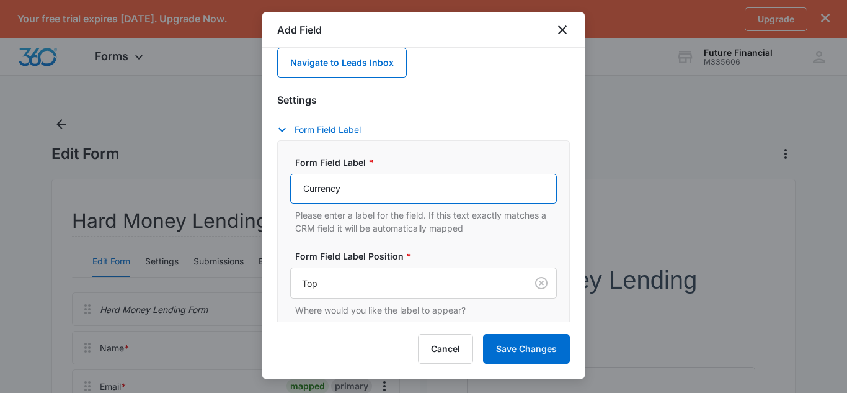
click at [384, 186] on input "Currency" at bounding box center [423, 189] width 267 height 30
click at [408, 193] on input "Compensating Cash (Ret. 401k, etc)" at bounding box center [423, 189] width 267 height 30
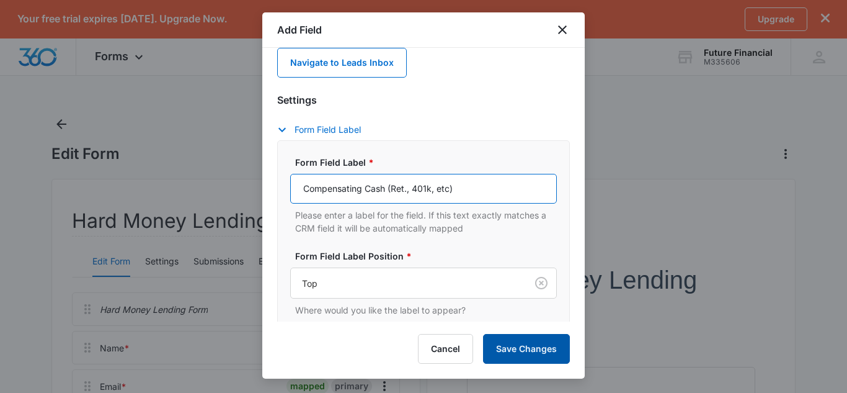
type input "Compensating Cash (Ret., 401k, etc)"
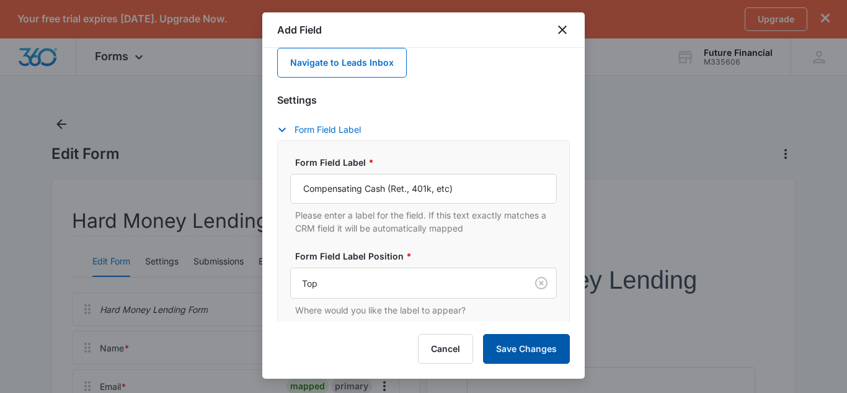
click at [518, 348] on button "Save Changes" at bounding box center [526, 349] width 87 height 30
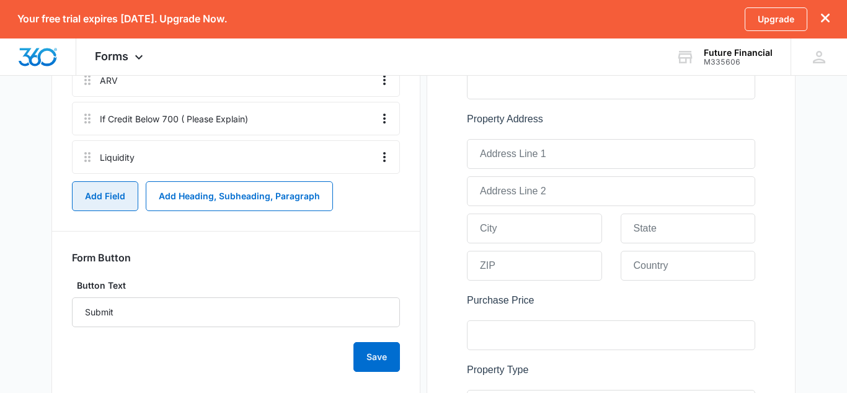
scroll to position [613, 0]
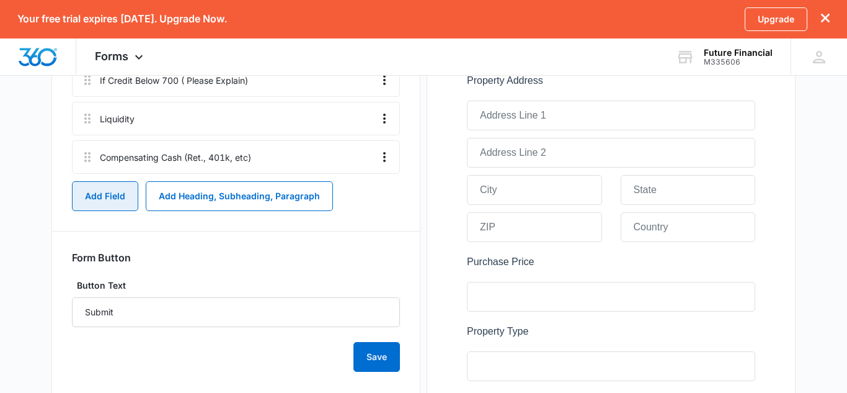
click at [107, 199] on button "Add Field" at bounding box center [105, 196] width 66 height 30
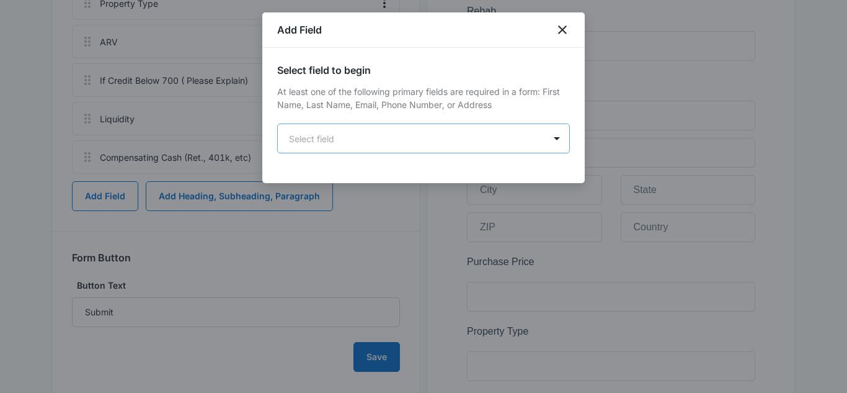
click at [346, 142] on body "Your free trial expires in 3 days. Upgrade Now. Upgrade Forms Apps Reputation W…" at bounding box center [423, 76] width 847 height 1378
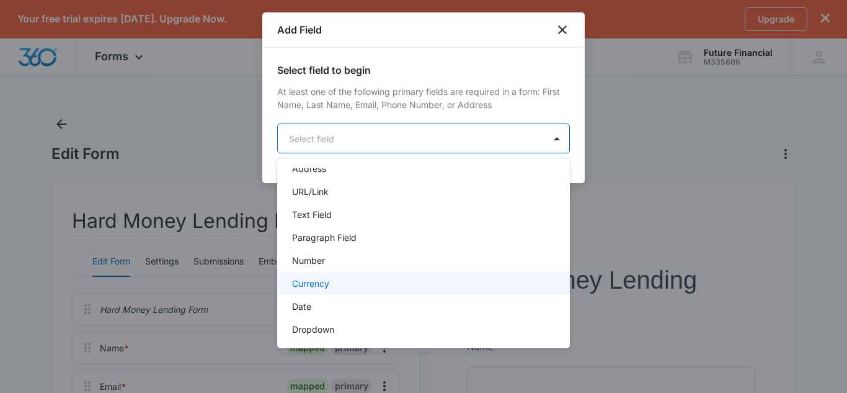
scroll to position [145, 0]
click at [323, 282] on p "Currency" at bounding box center [310, 282] width 37 height 13
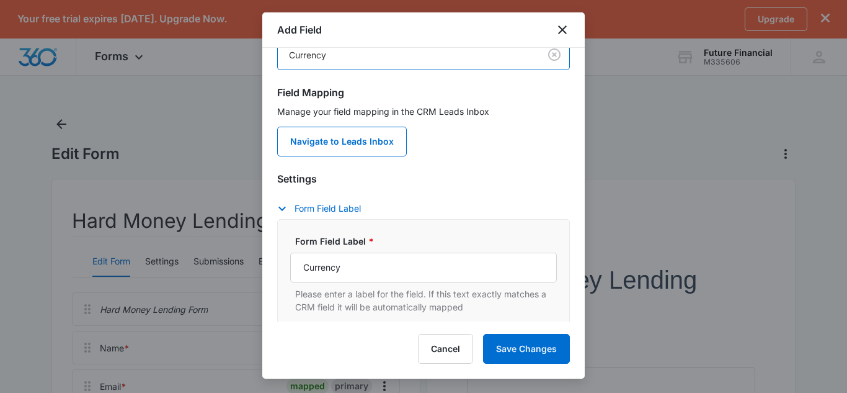
scroll to position [92, 0]
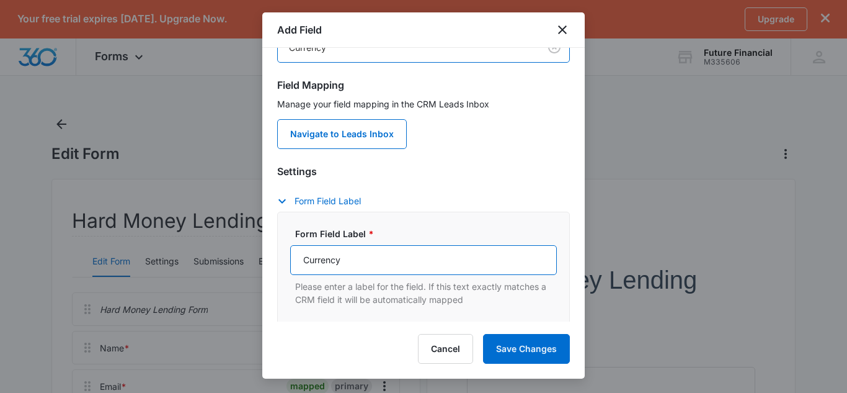
click at [348, 255] on input "Currency" at bounding box center [423, 260] width 267 height 30
type input "C"
type input "Income"
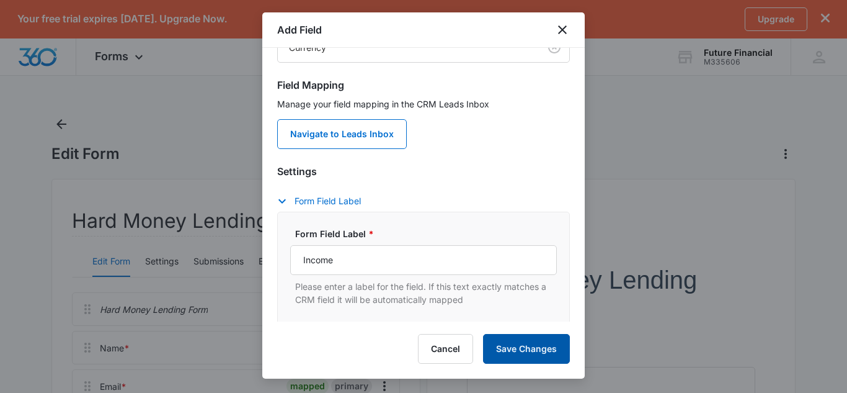
click at [521, 355] on button "Save Changes" at bounding box center [526, 349] width 87 height 30
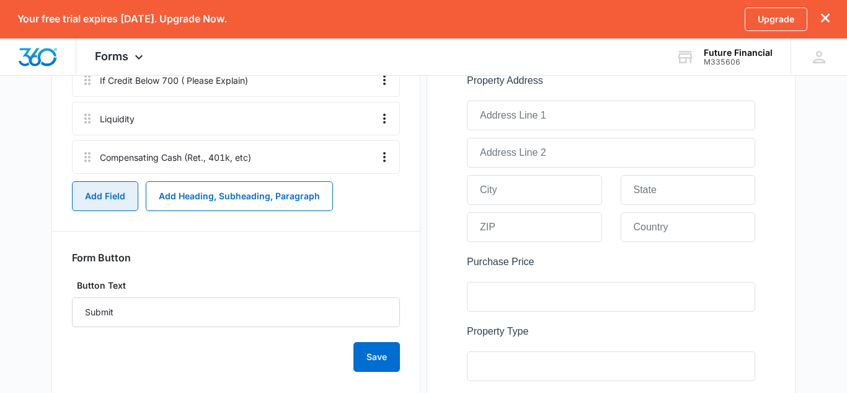
scroll to position [652, 0]
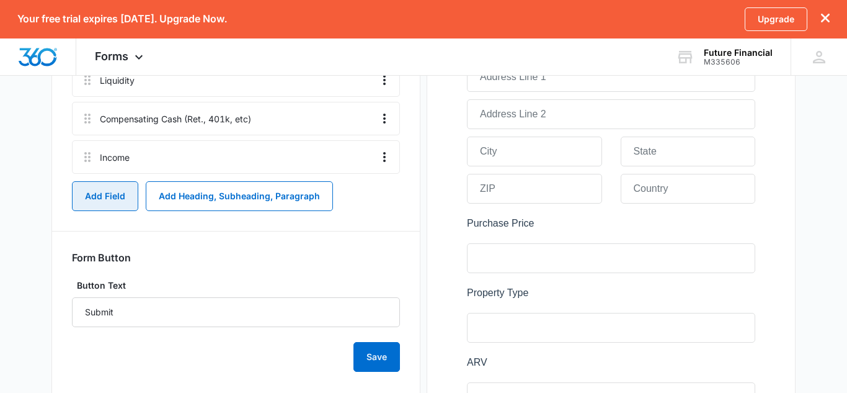
click at [90, 198] on button "Add Field" at bounding box center [105, 196] width 66 height 30
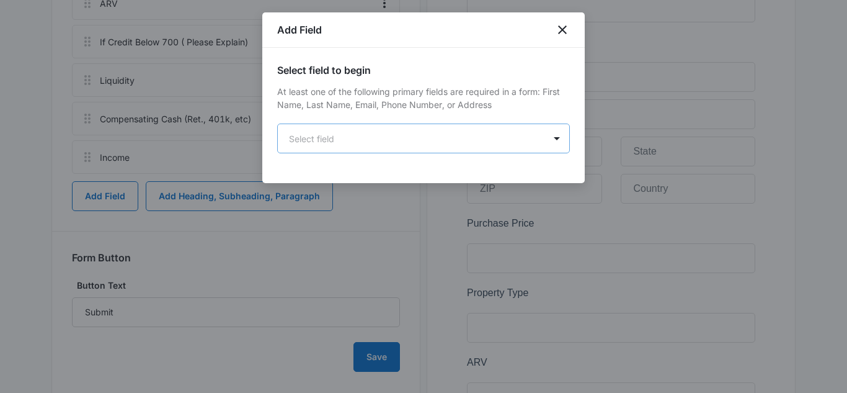
click at [379, 131] on body "Your free trial expires in 3 days. Upgrade Now. Upgrade Forms Apps Reputation W…" at bounding box center [423, 71] width 847 height 1447
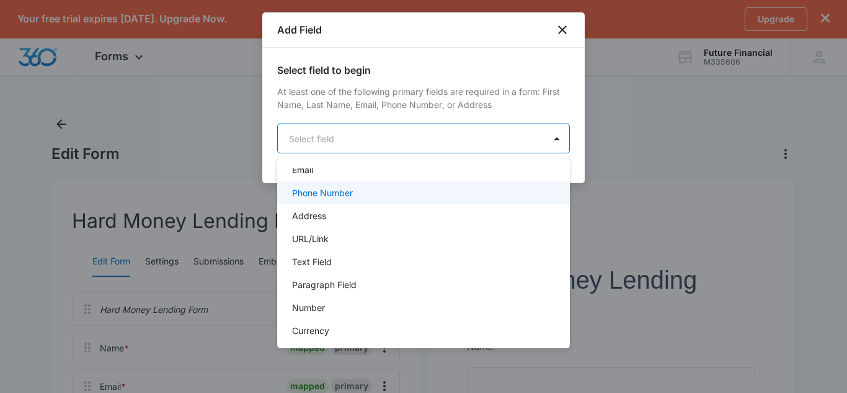
scroll to position [105, 0]
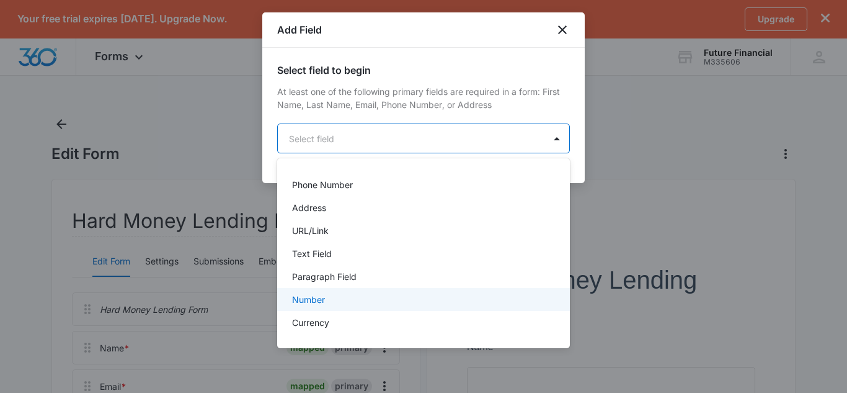
click at [319, 302] on p "Number" at bounding box center [308, 299] width 33 height 13
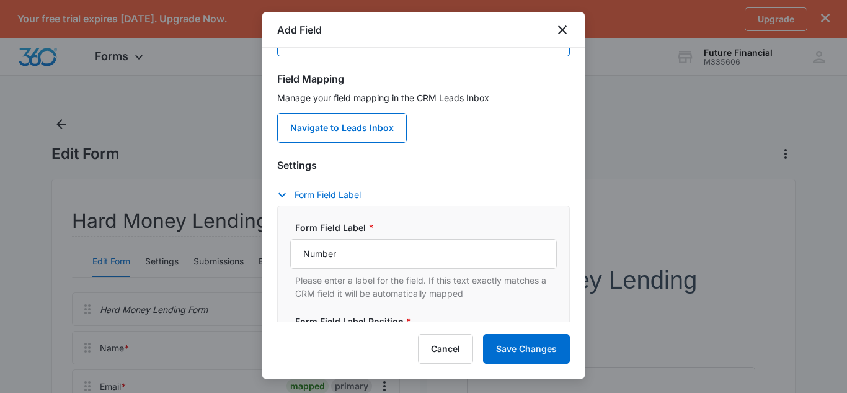
scroll to position [101, 0]
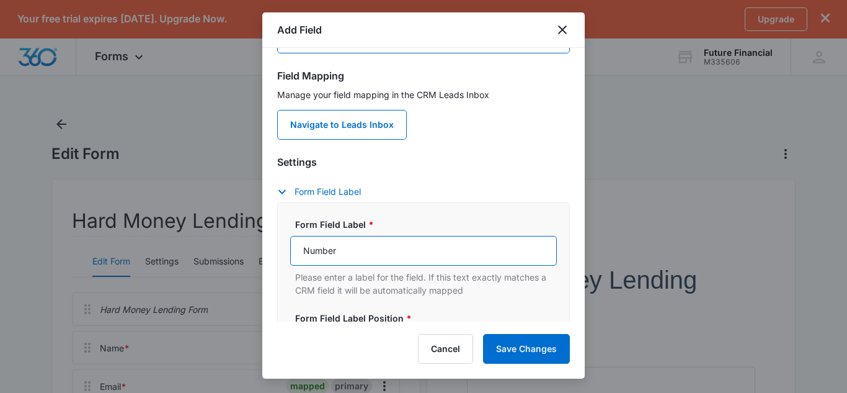
click at [368, 259] on input "Number" at bounding box center [423, 251] width 267 height 30
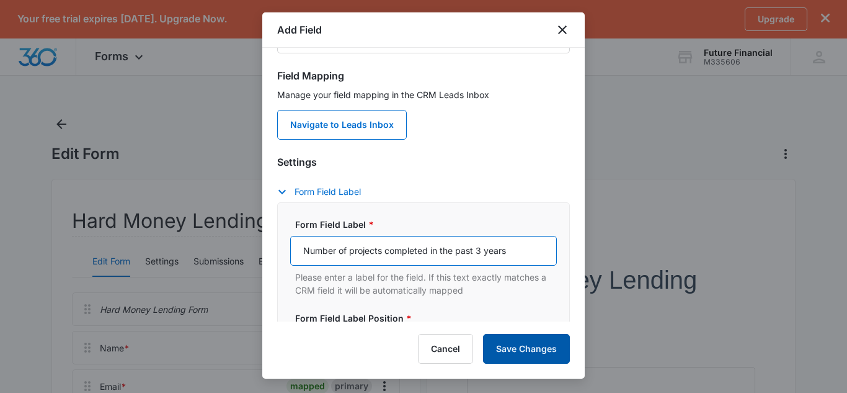
type input "Number of projects completed in the past 3 years"
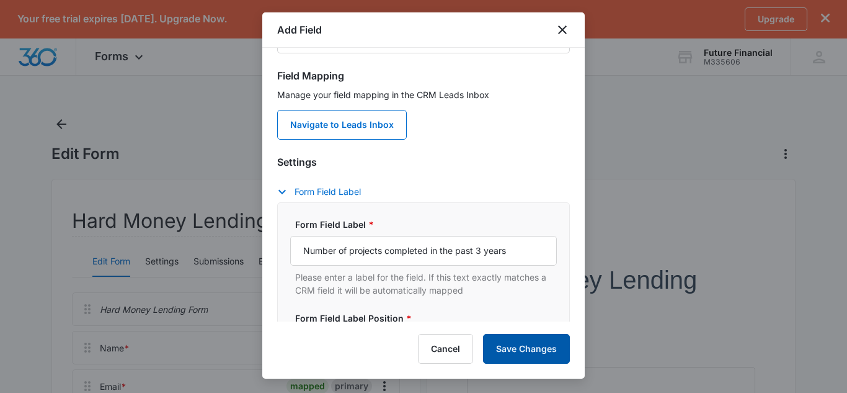
click at [534, 346] on button "Save Changes" at bounding box center [526, 349] width 87 height 30
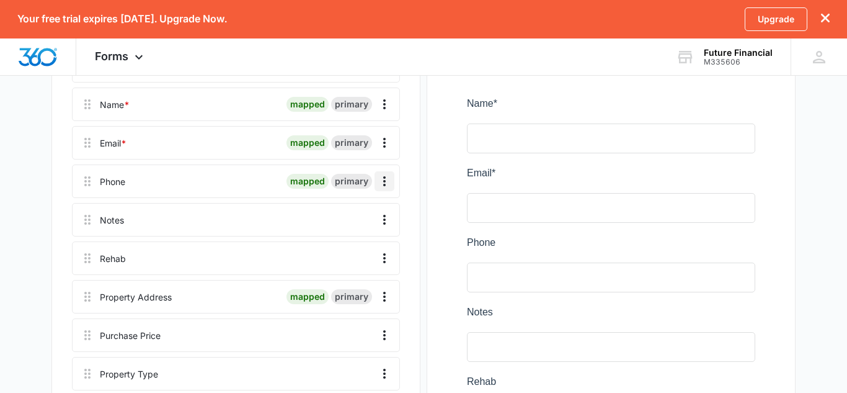
scroll to position [244, 0]
click at [384, 224] on icon "Overflow Menu" at bounding box center [384, 218] width 15 height 15
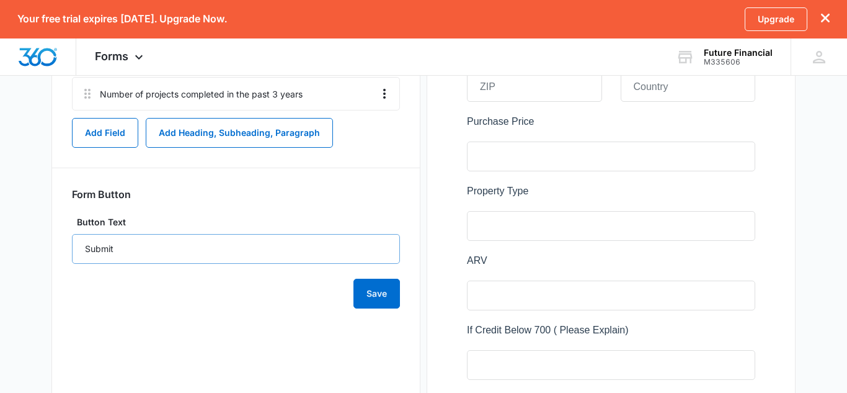
scroll to position [755, 0]
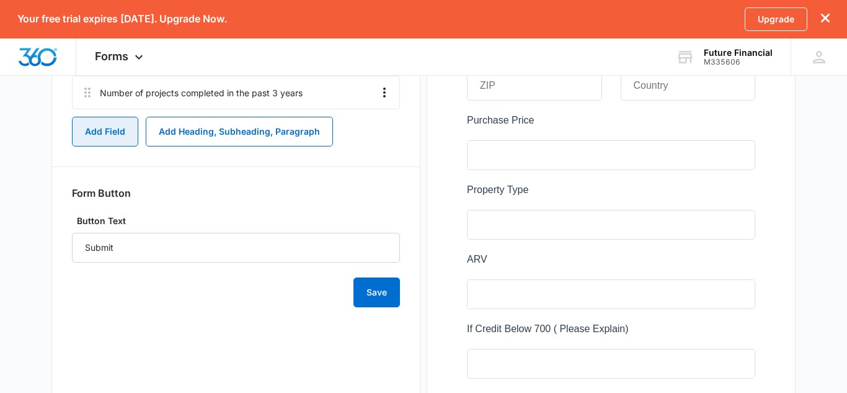
click at [126, 138] on button "Add Field" at bounding box center [105, 132] width 66 height 30
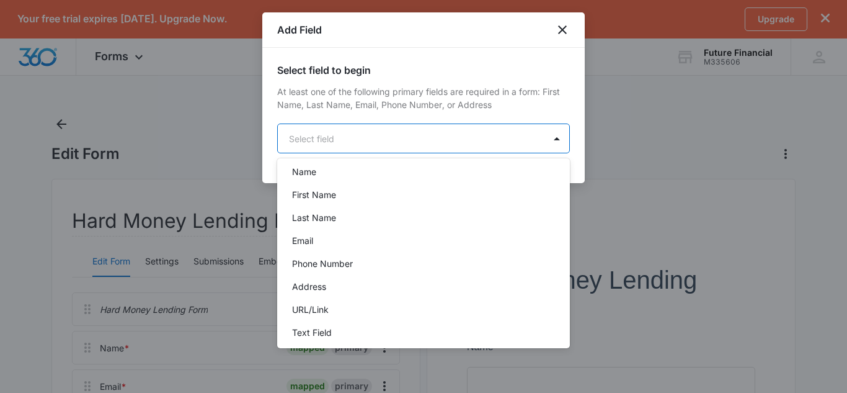
scroll to position [0, 0]
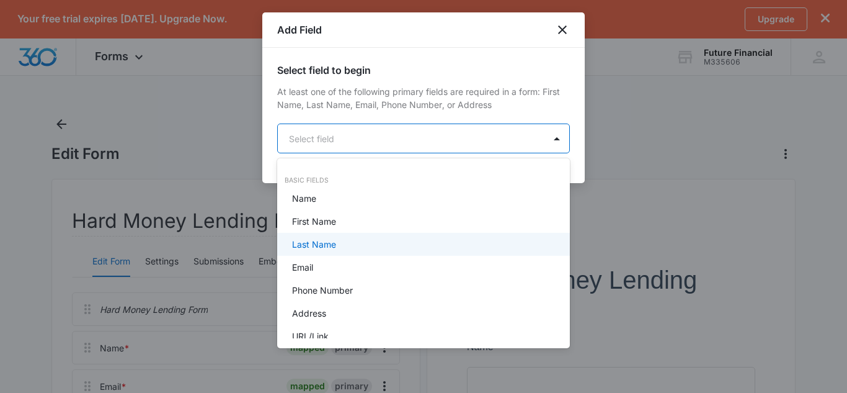
click at [359, 235] on div "Last Name" at bounding box center [423, 244] width 293 height 23
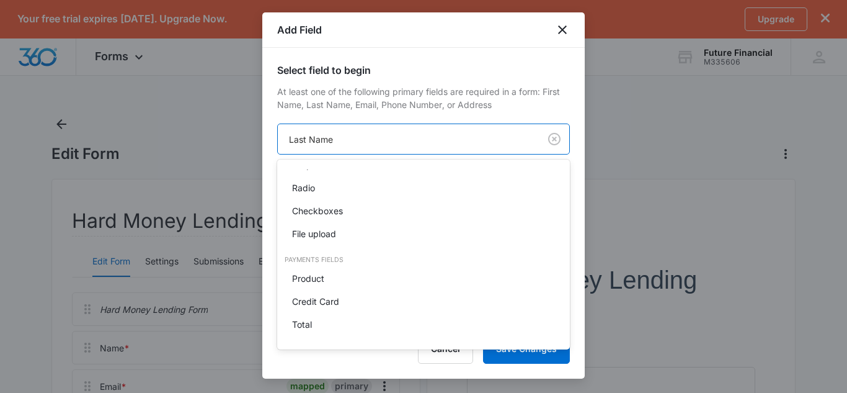
scroll to position [316, 0]
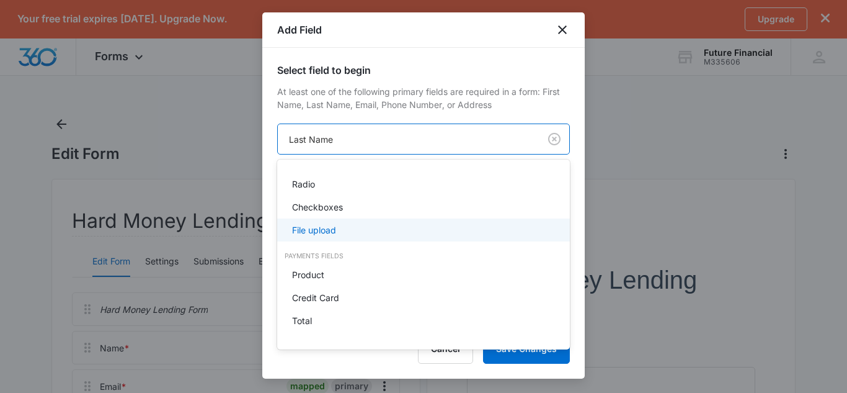
click at [337, 229] on div "File upload" at bounding box center [422, 229] width 260 height 13
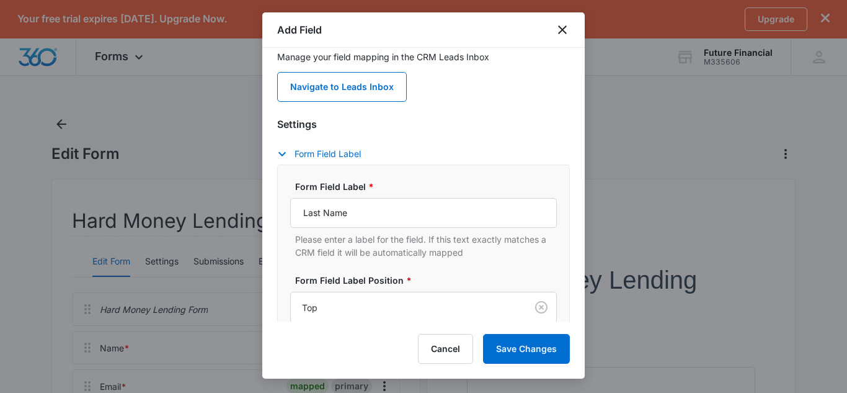
scroll to position [141, 0]
click at [362, 216] on input "Last Name" at bounding box center [423, 211] width 267 height 30
type input "L"
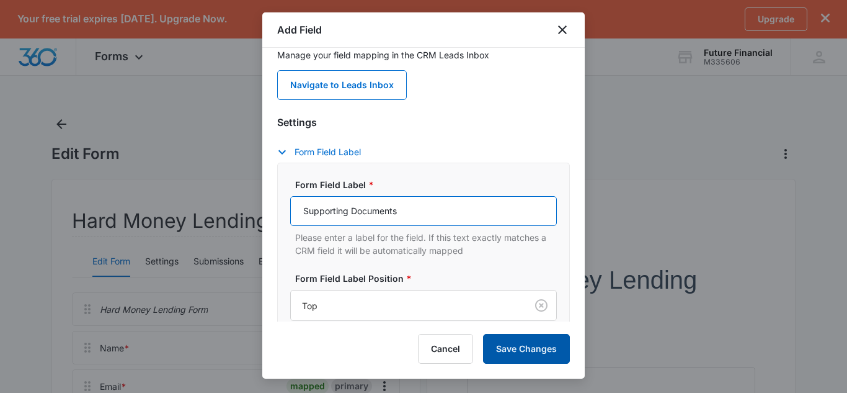
type input "Supporting Documents"
click at [519, 350] on button "Save Changes" at bounding box center [526, 349] width 87 height 30
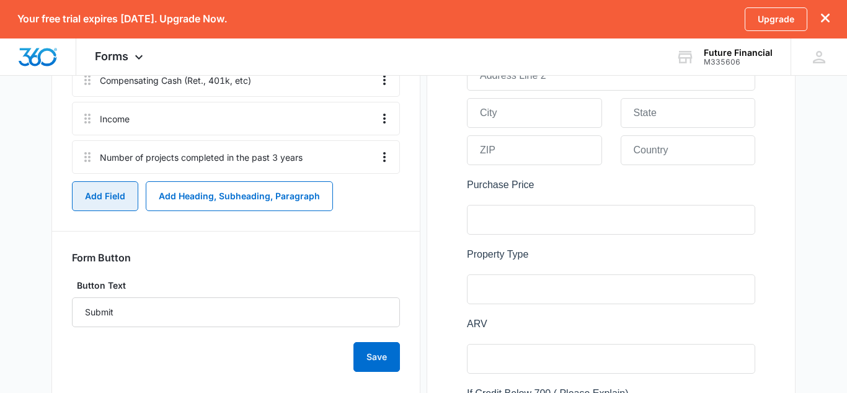
scroll to position [729, 0]
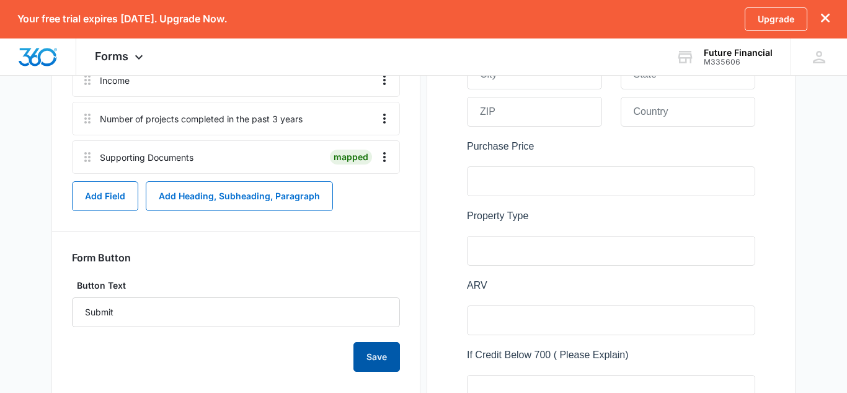
click at [368, 360] on button "Save" at bounding box center [376, 357] width 47 height 30
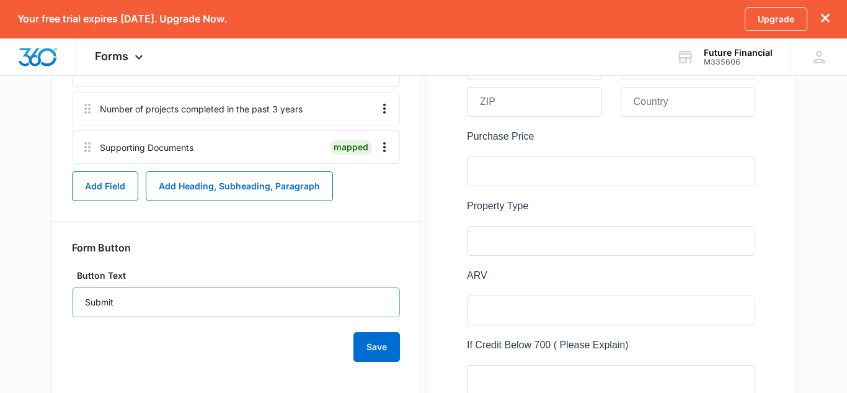
scroll to position [742, 0]
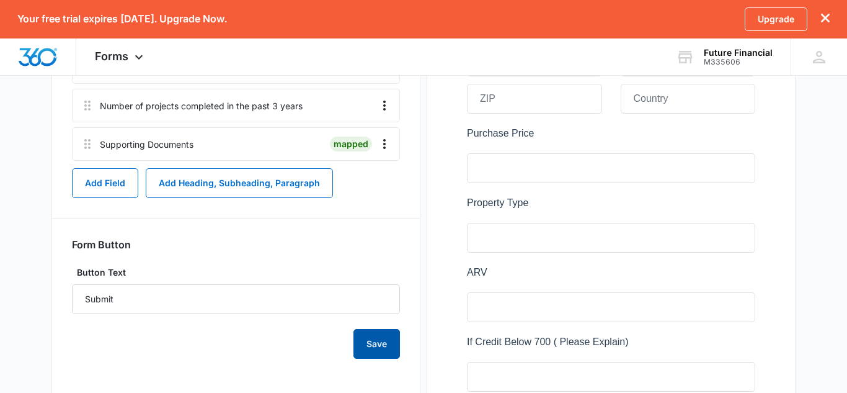
click at [370, 345] on button "Save" at bounding box center [376, 344] width 47 height 30
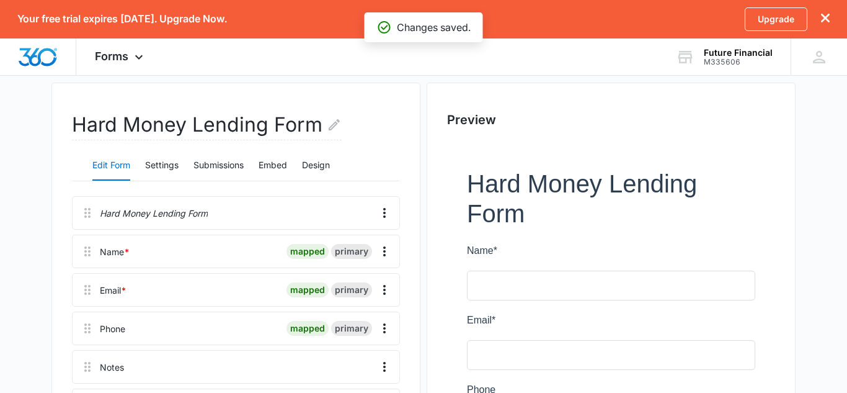
scroll to position [0, 0]
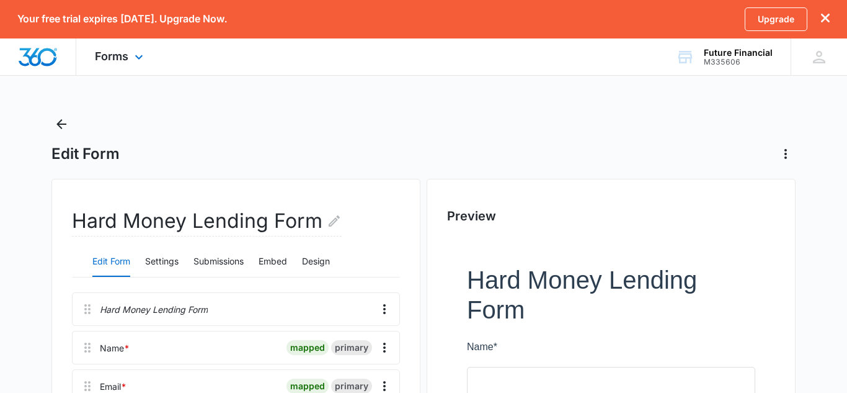
click at [116, 63] on div "Forms Apps Reputation Websites Forms CRM Email Shop Payments POS Ads Intelligen…" at bounding box center [120, 56] width 89 height 37
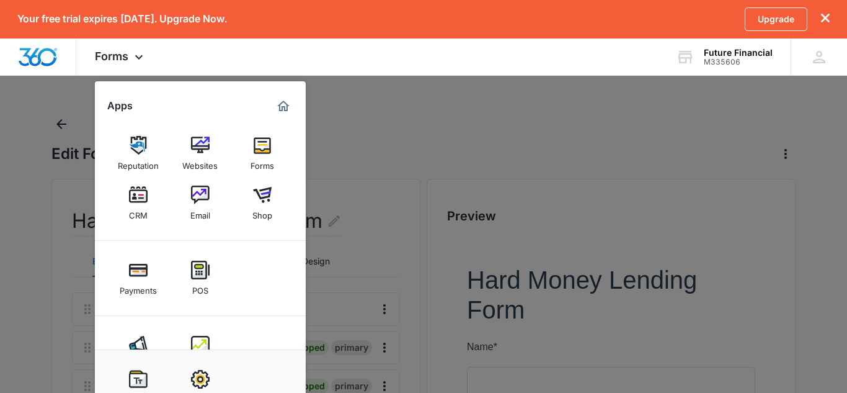
click at [58, 136] on div at bounding box center [423, 196] width 847 height 393
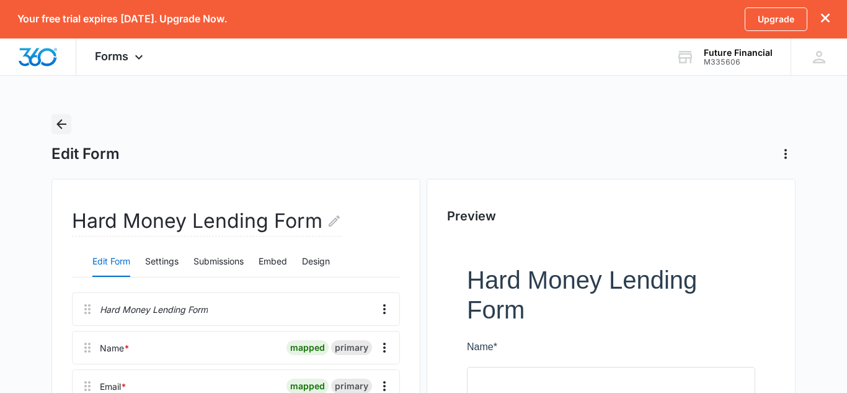
click at [60, 130] on icon "Back" at bounding box center [61, 124] width 15 height 15
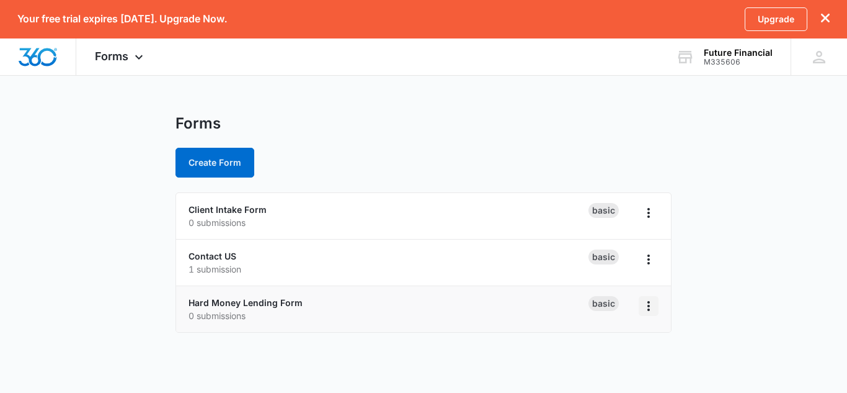
click at [647, 307] on icon "Overflow Menu" at bounding box center [648, 305] width 15 height 15
click at [647, 309] on icon "Overflow Menu" at bounding box center [648, 306] width 2 height 10
click at [234, 301] on link "Hard Money Lending Form" at bounding box center [246, 302] width 114 height 11
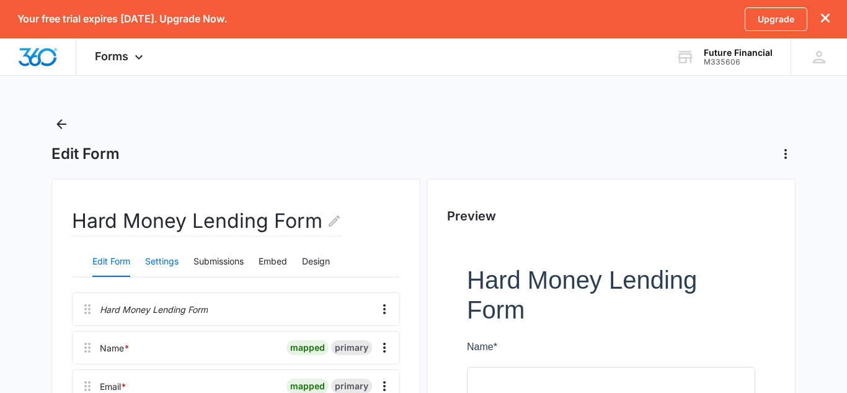
click at [164, 262] on button "Settings" at bounding box center [161, 262] width 33 height 30
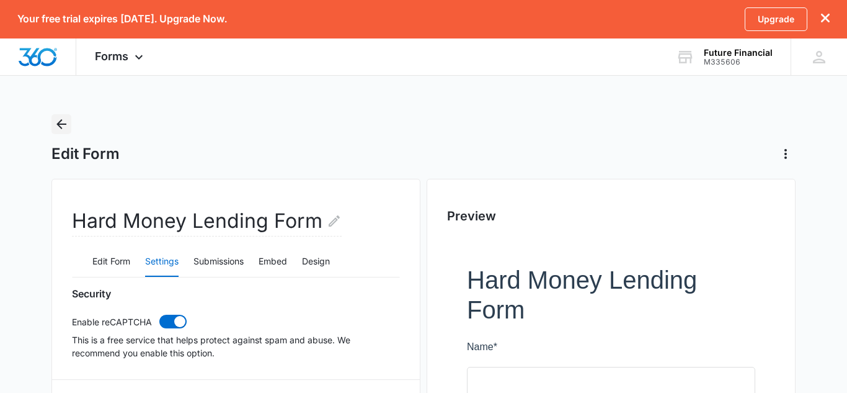
click at [61, 125] on icon "Back" at bounding box center [61, 124] width 15 height 15
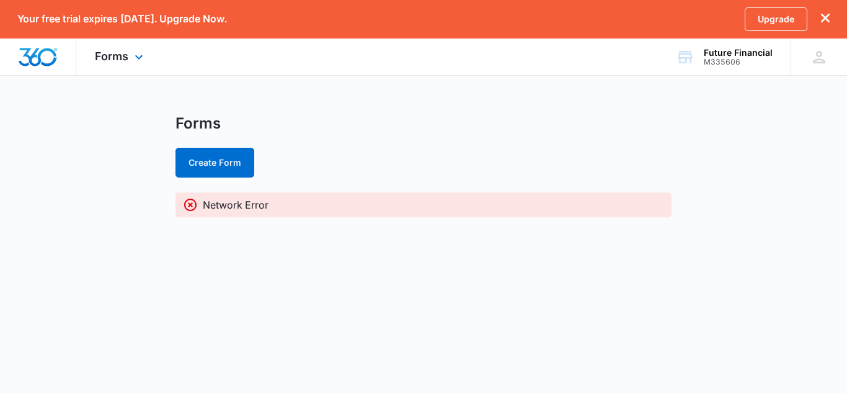
click at [117, 63] on div "Forms Apps Reputation Websites Forms CRM Email Shop Payments POS Ads Intelligen…" at bounding box center [120, 56] width 89 height 37
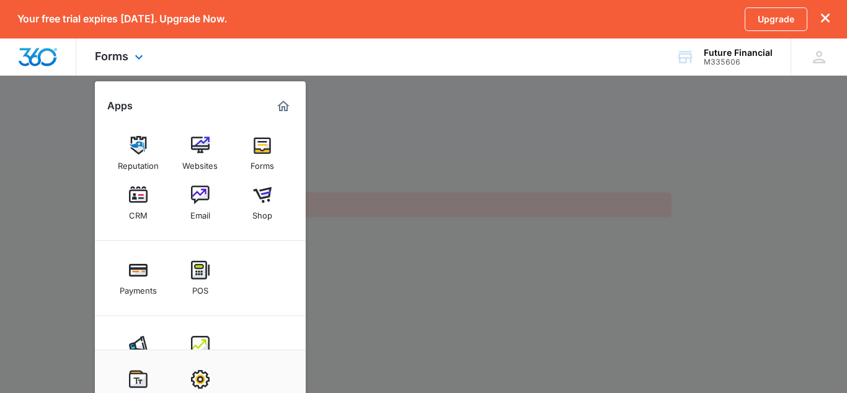
click at [115, 64] on div "Forms Apps Reputation Websites Forms CRM Email Shop Payments POS Ads Intelligen…" at bounding box center [120, 56] width 89 height 37
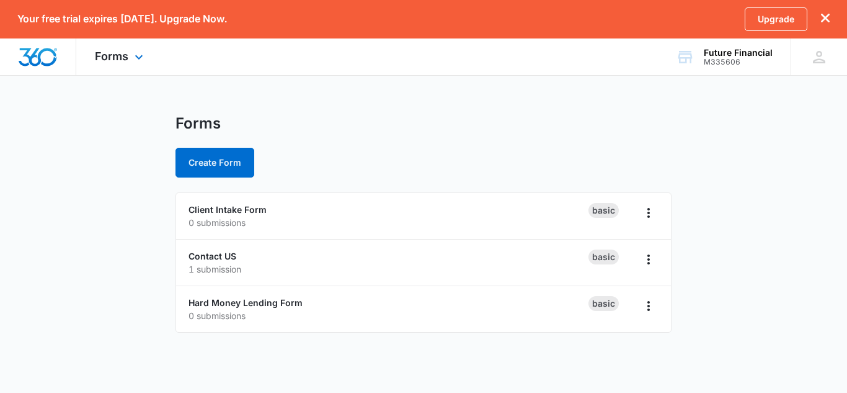
click at [115, 64] on div "Forms Apps Reputation Websites Forms CRM Email Shop Payments POS Ads Intelligen…" at bounding box center [120, 56] width 89 height 37
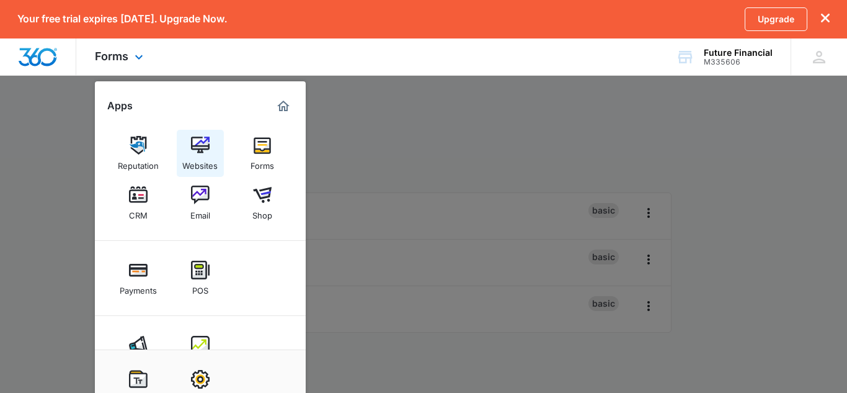
click at [195, 153] on img at bounding box center [200, 145] width 19 height 19
